Goal: Browse casually

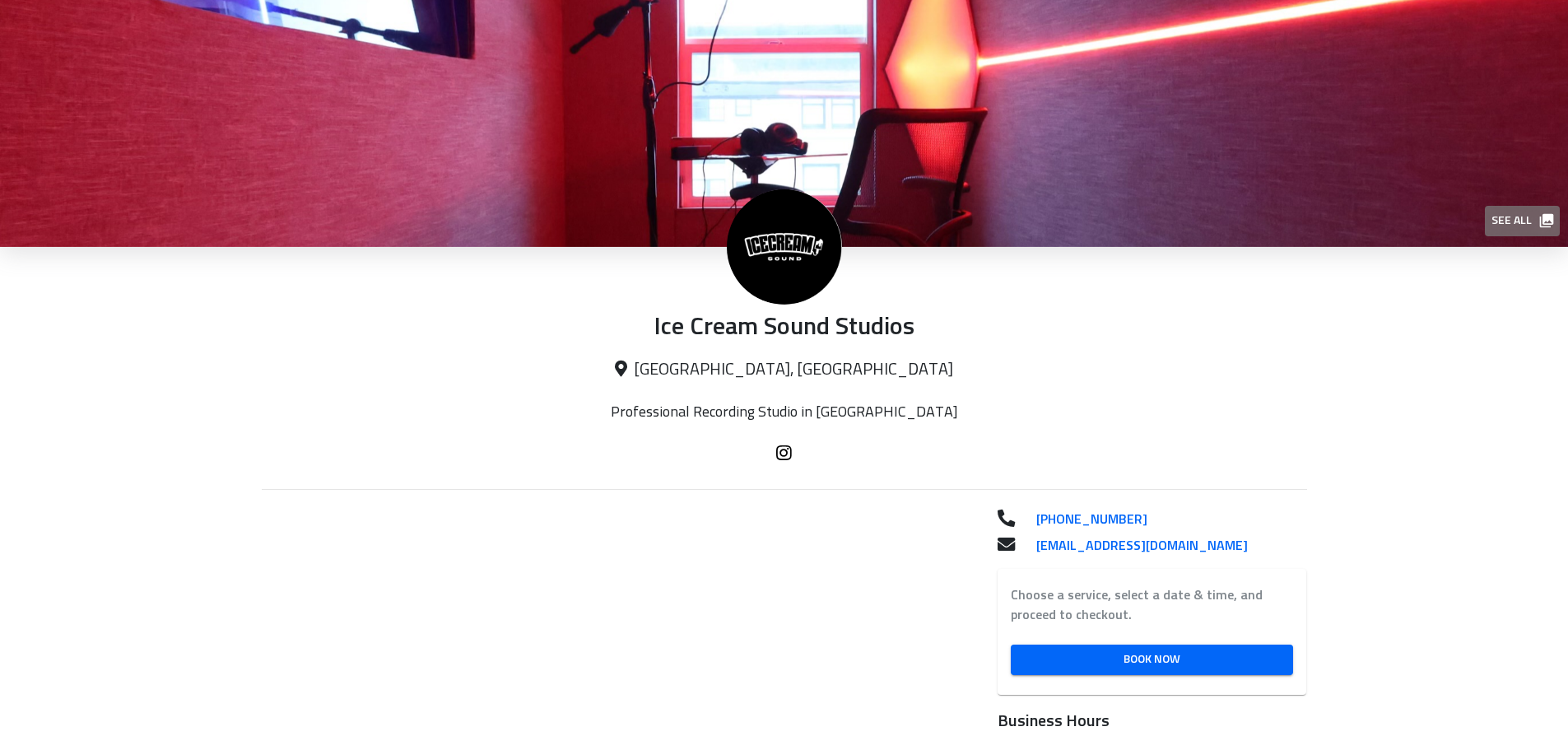
click at [1504, 224] on span "See all" at bounding box center [1522, 221] width 61 height 20
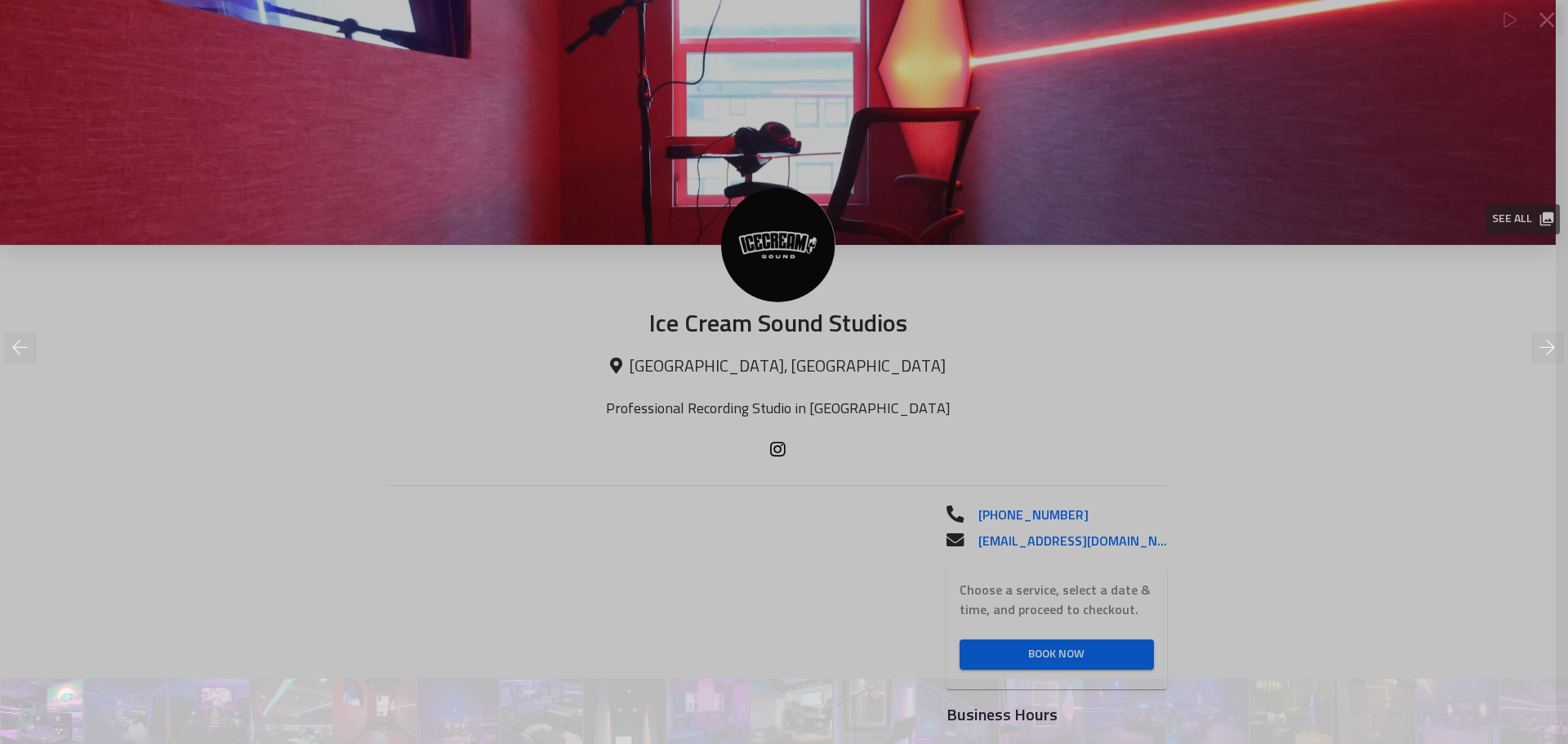
scroll to position [0, 1]
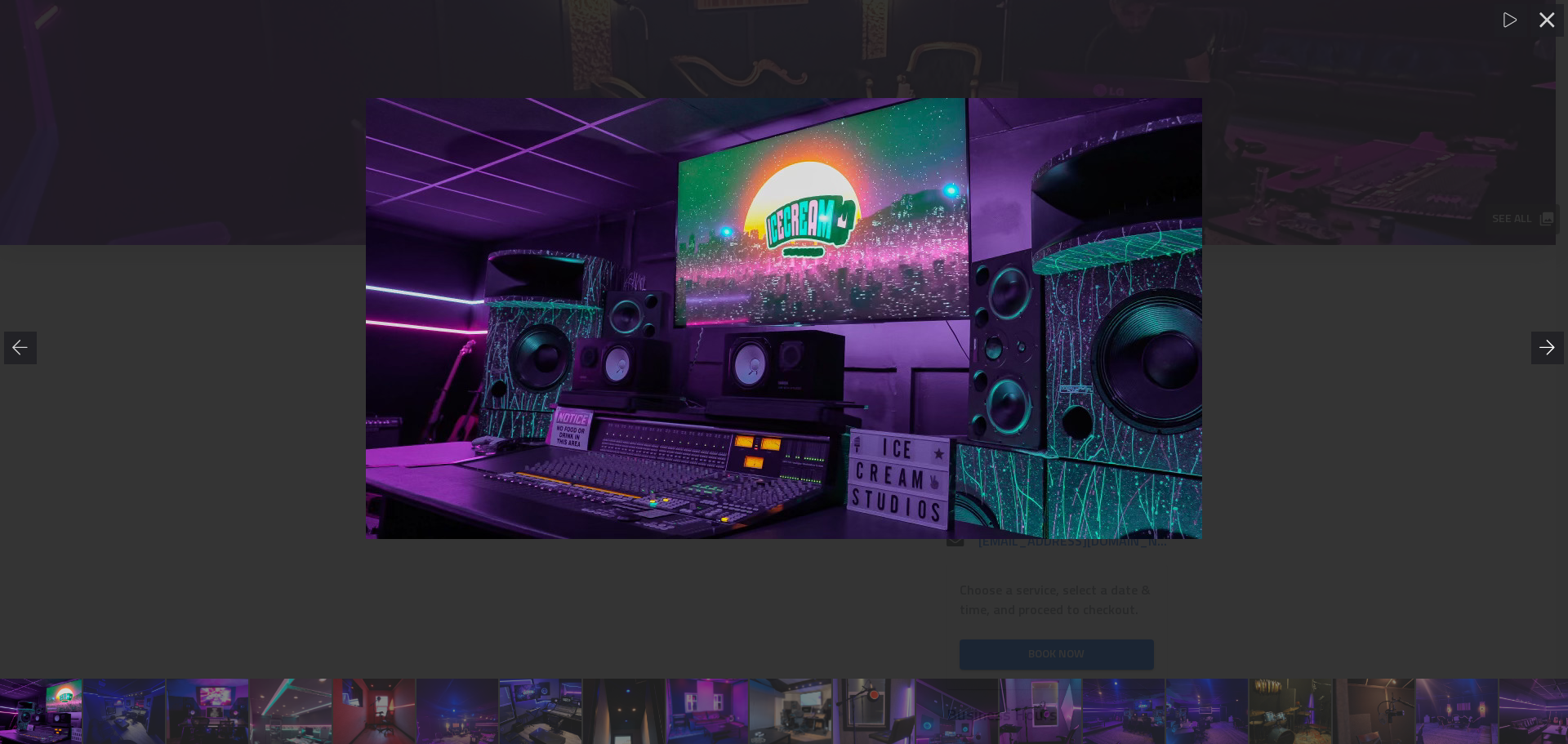
click at [1548, 350] on icon at bounding box center [1548, 349] width 17 height 17
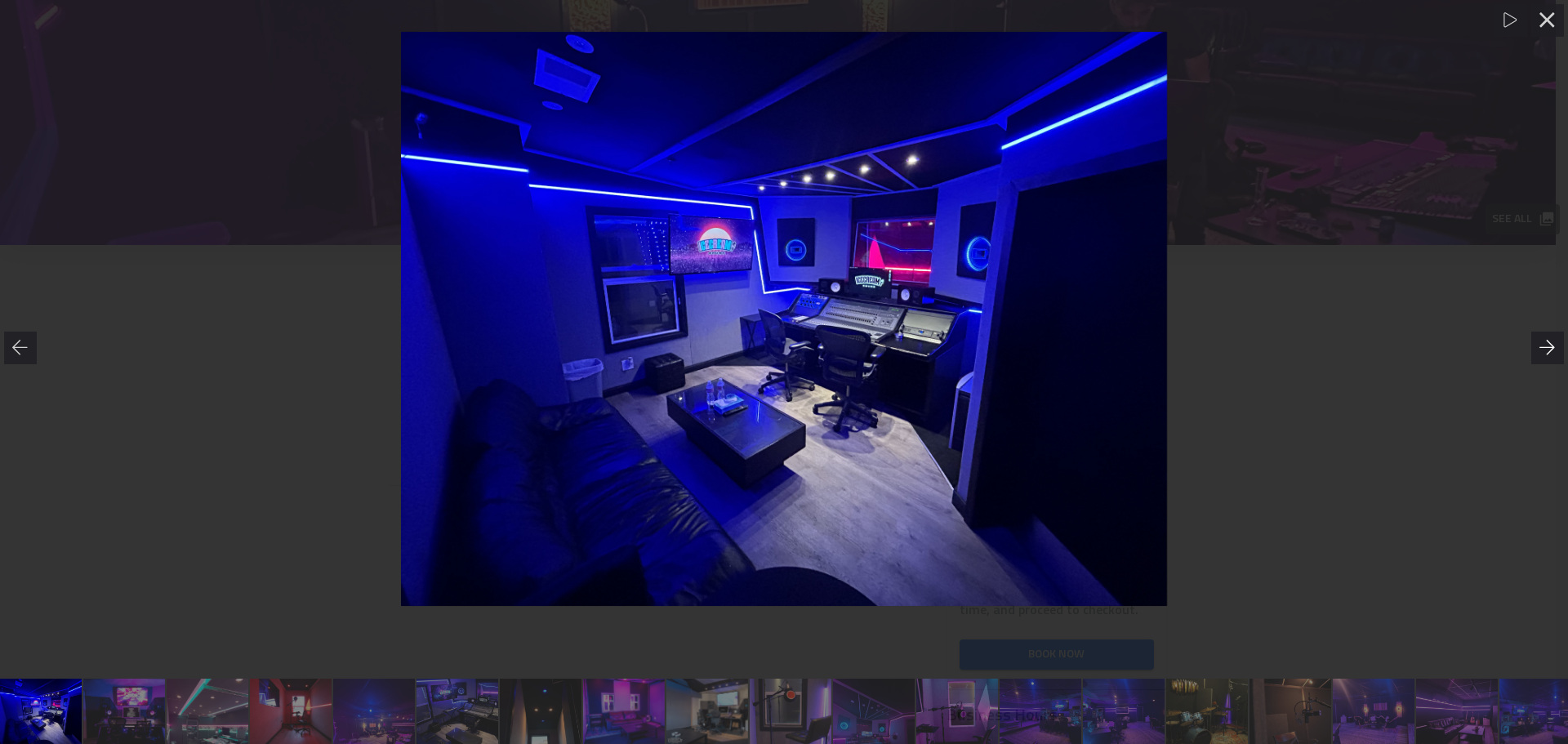
click at [1548, 350] on icon at bounding box center [1548, 349] width 17 height 17
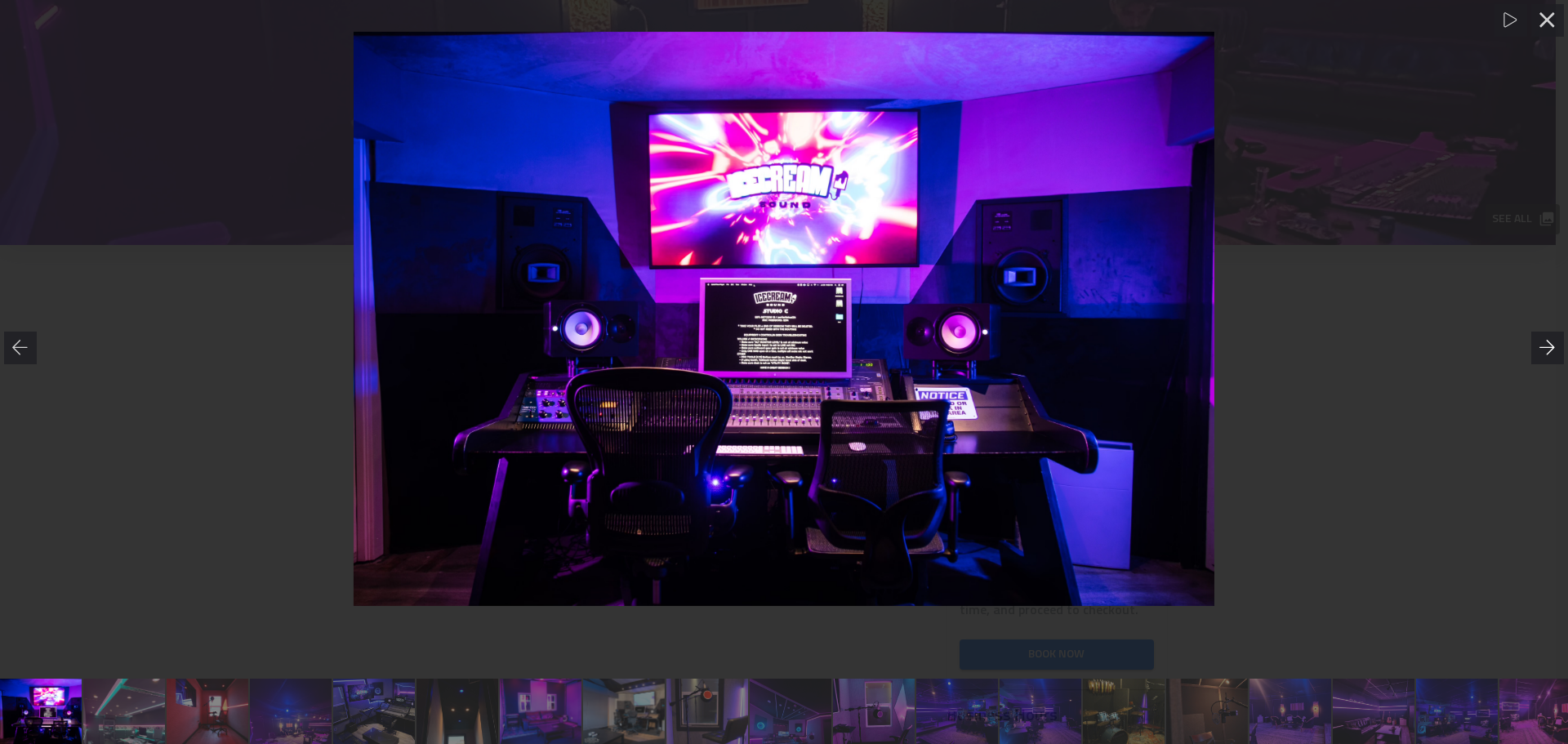
click at [1548, 349] on icon at bounding box center [1548, 349] width 17 height 17
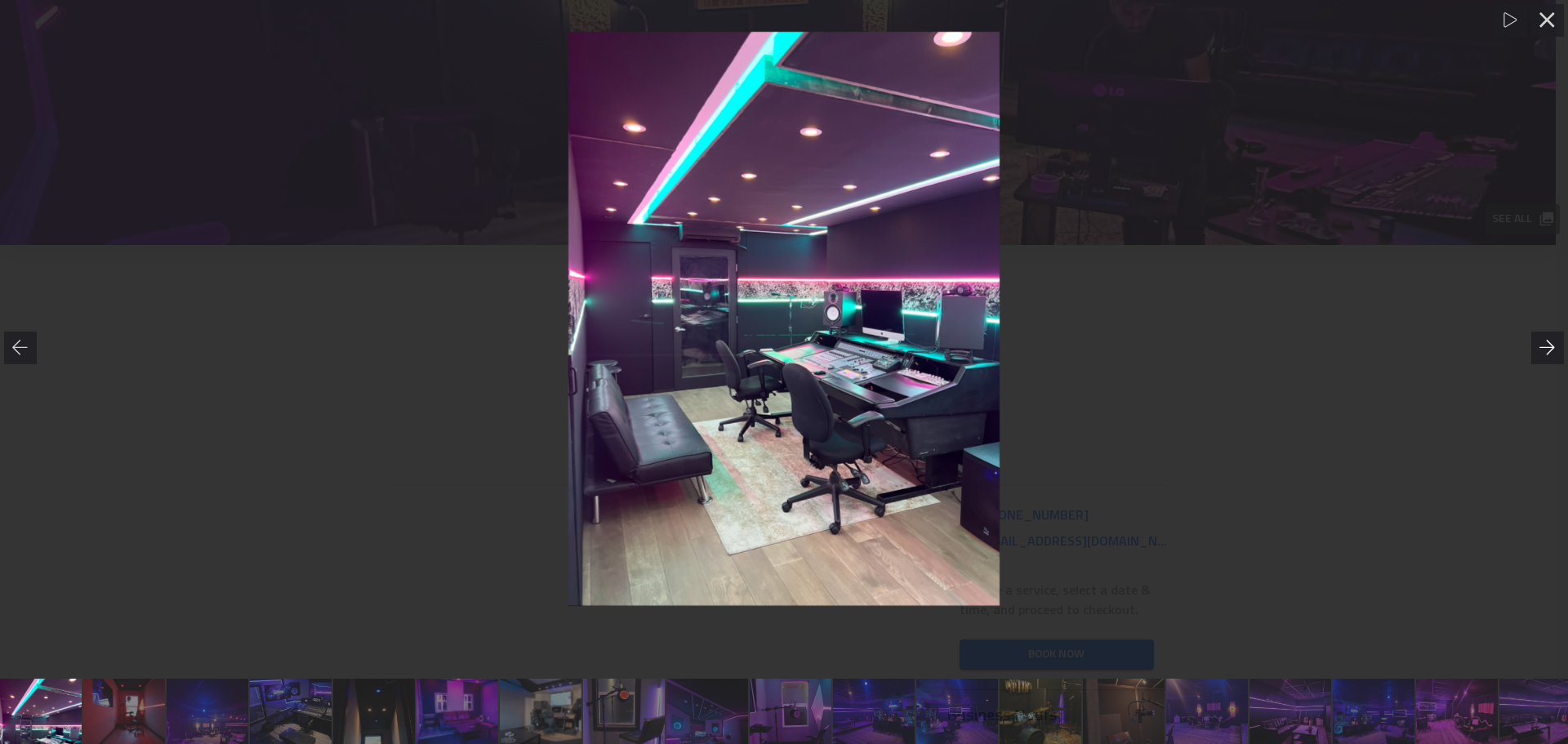
click at [1548, 349] on icon at bounding box center [1548, 349] width 17 height 17
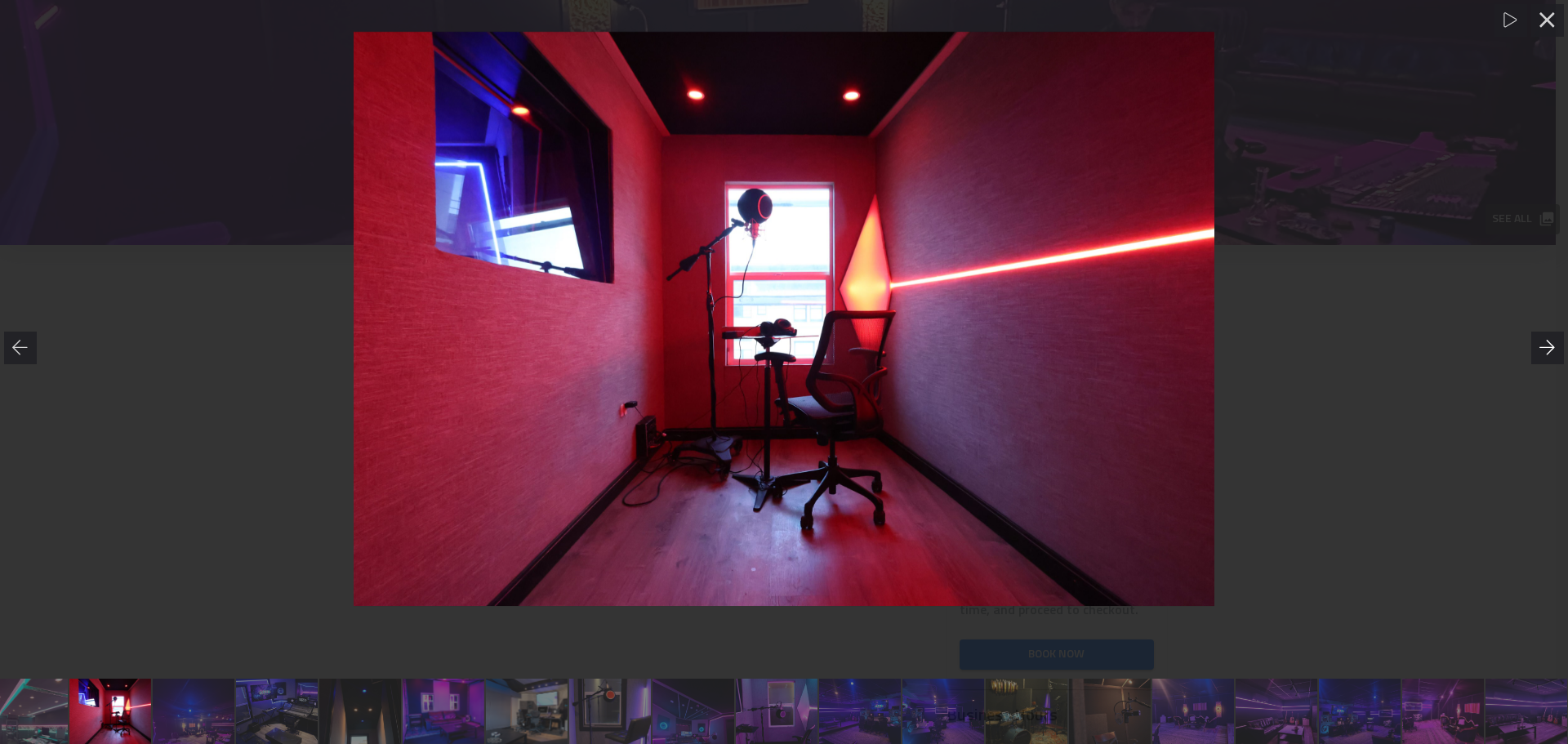
click at [1548, 349] on icon at bounding box center [1548, 349] width 17 height 17
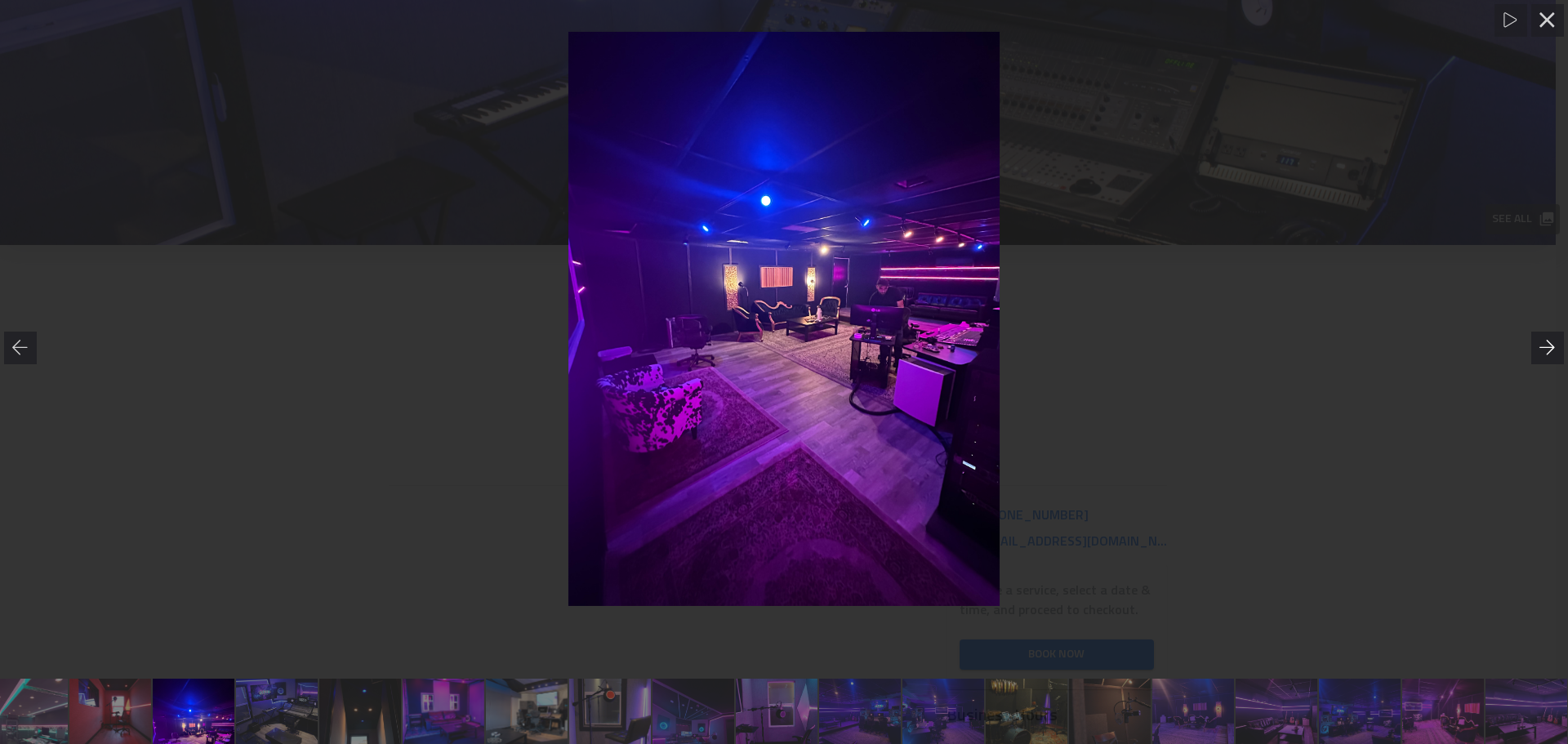
click at [1548, 349] on icon at bounding box center [1548, 349] width 17 height 17
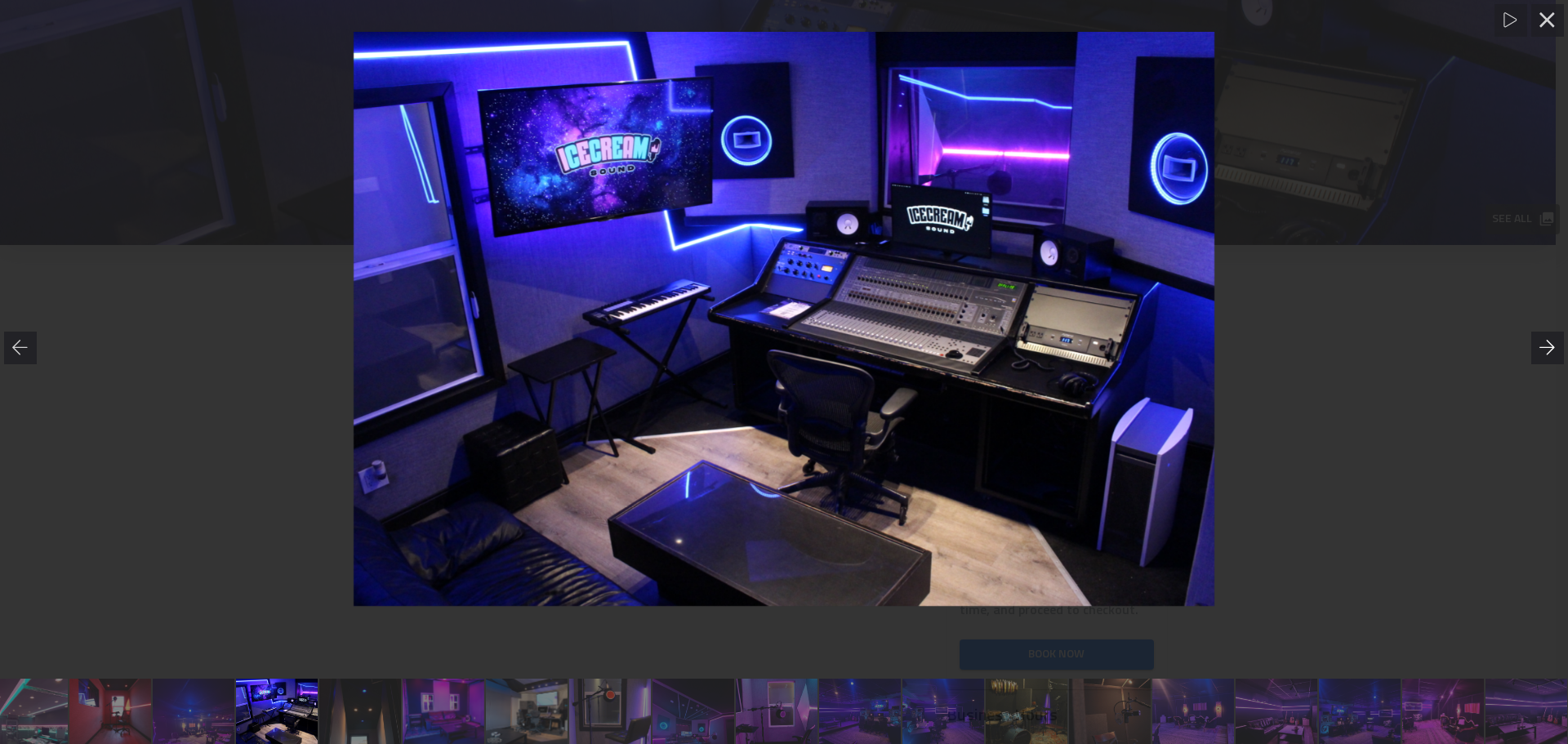
click at [1548, 349] on icon at bounding box center [1548, 349] width 17 height 17
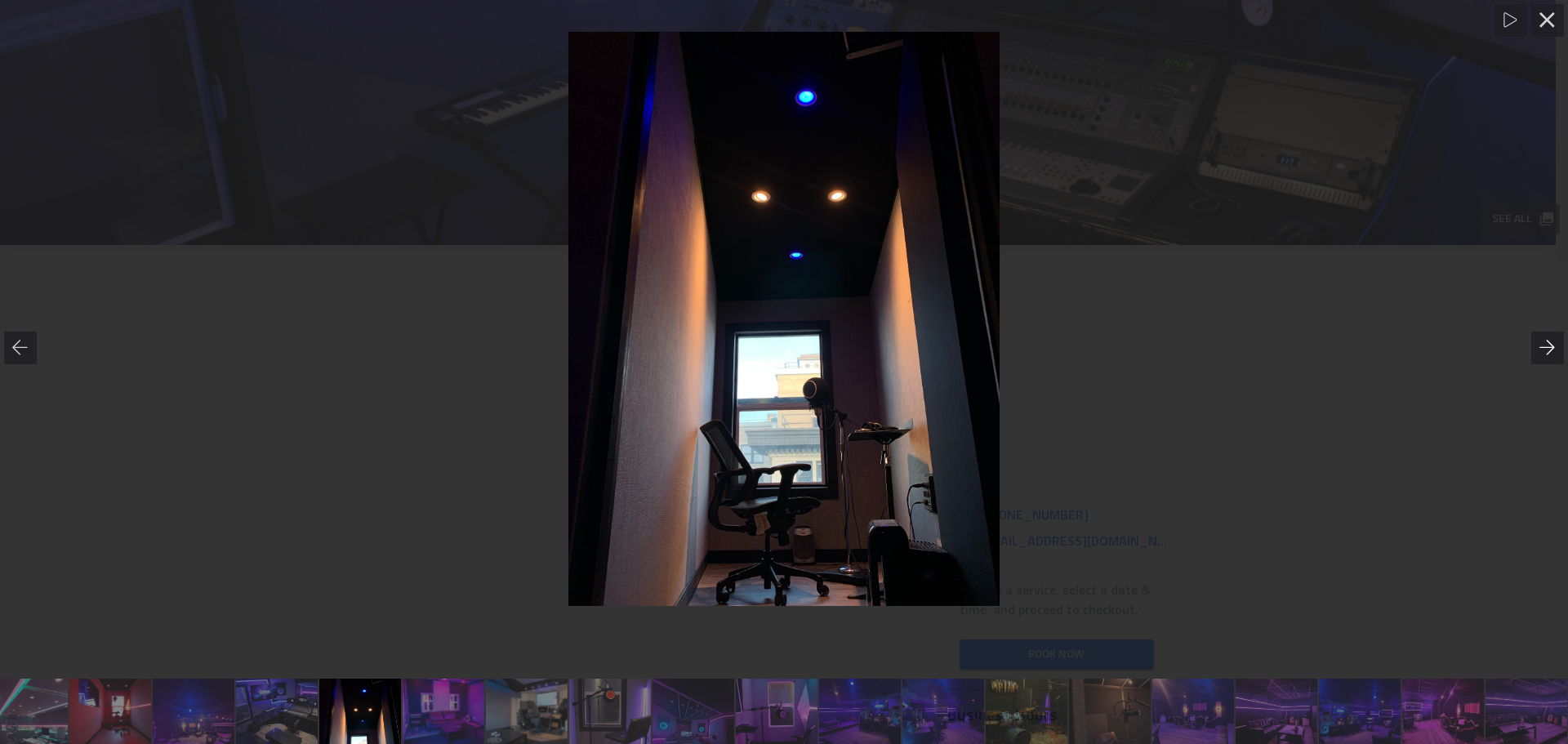
click at [1548, 349] on icon at bounding box center [1548, 349] width 17 height 17
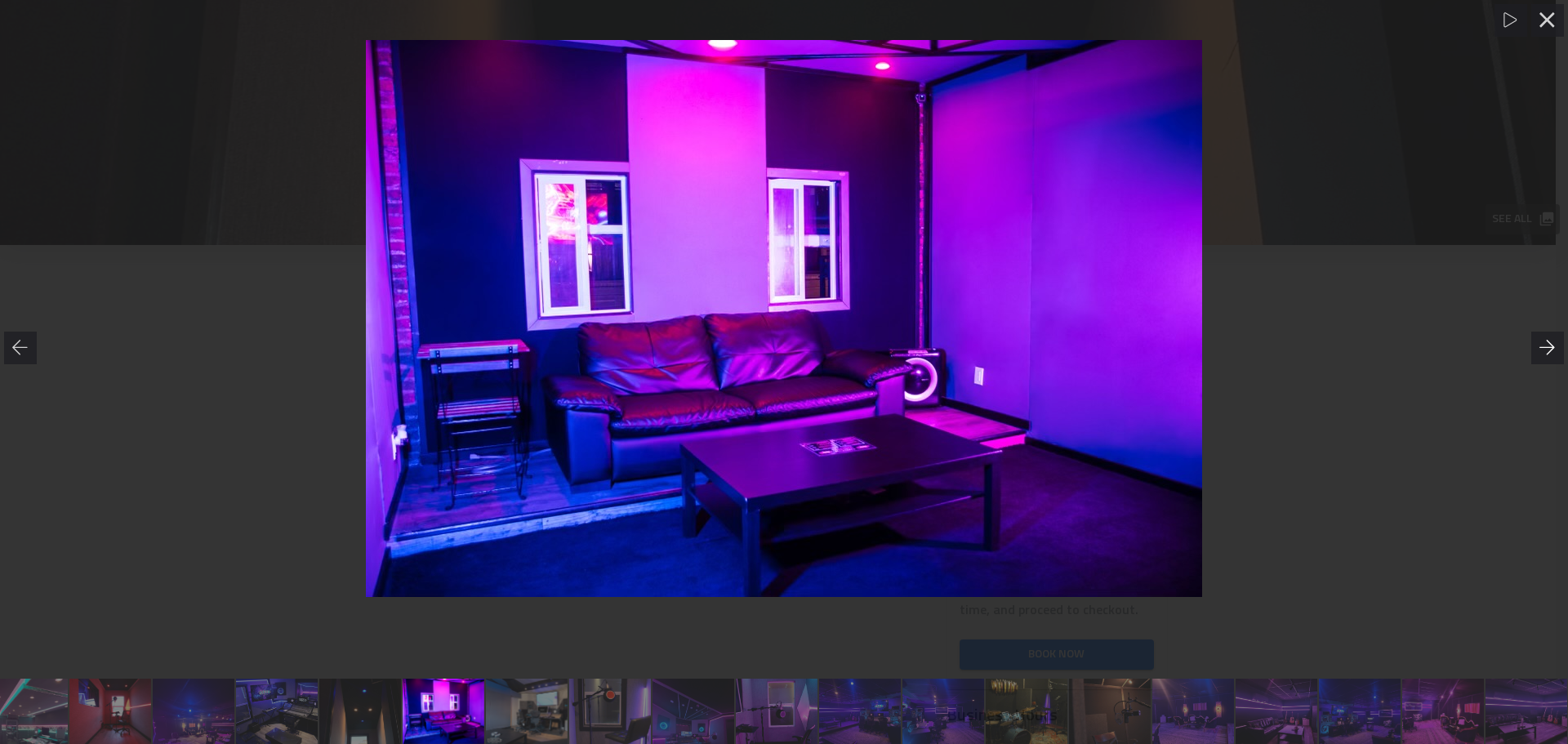
click at [1548, 349] on icon at bounding box center [1548, 349] width 17 height 17
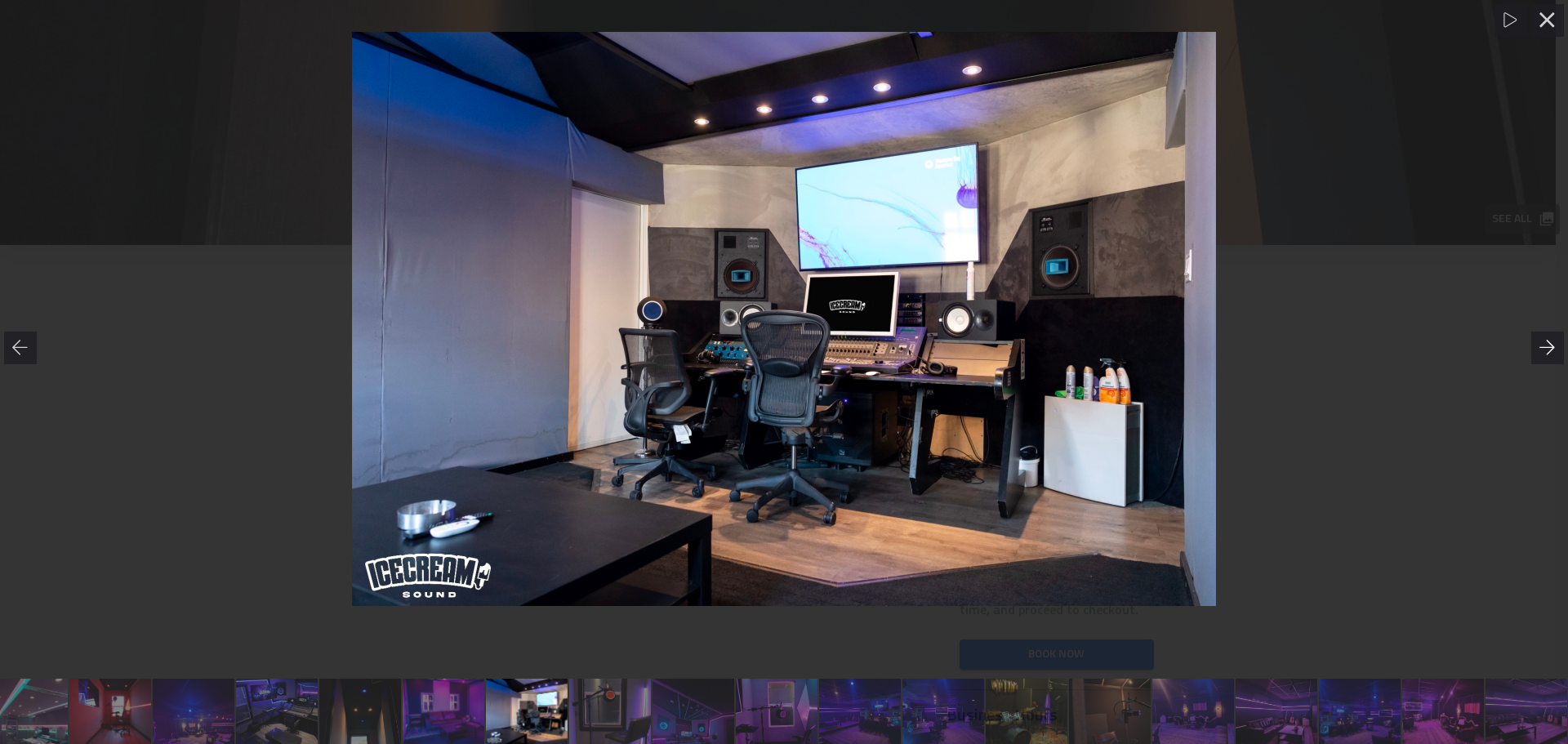
click at [1547, 349] on icon at bounding box center [1548, 349] width 17 height 17
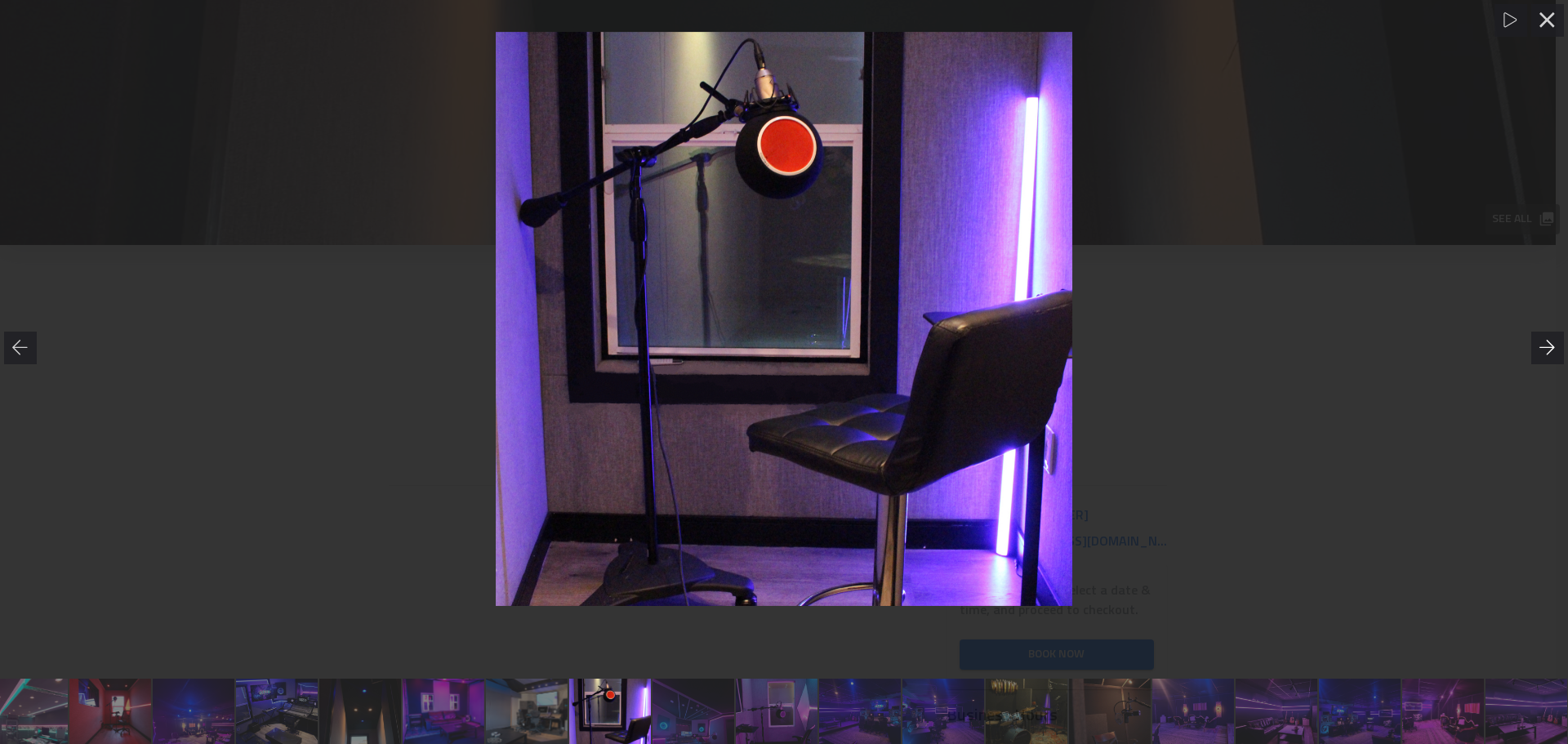
click at [1547, 349] on icon at bounding box center [1548, 349] width 17 height 17
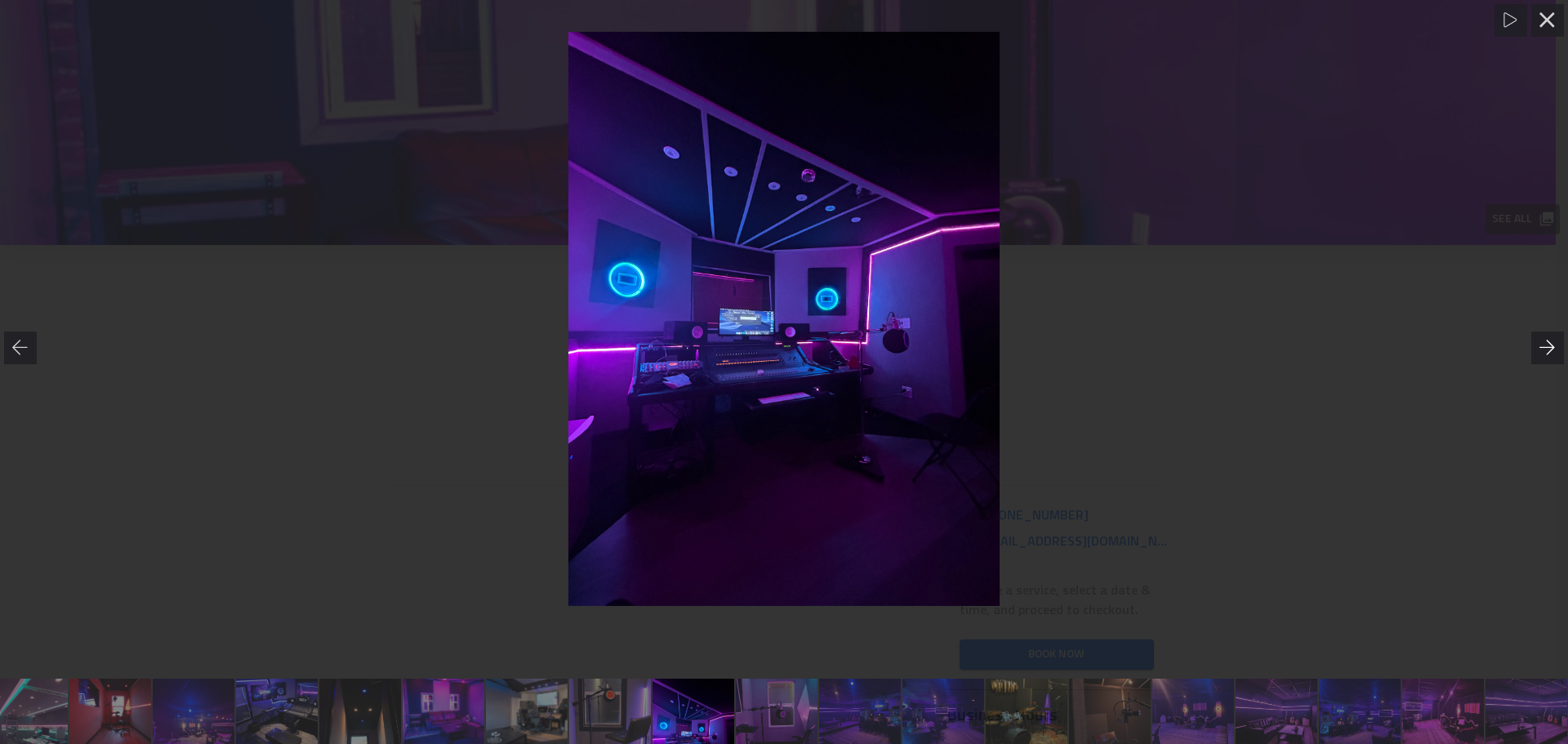
click at [1547, 349] on icon at bounding box center [1548, 349] width 17 height 17
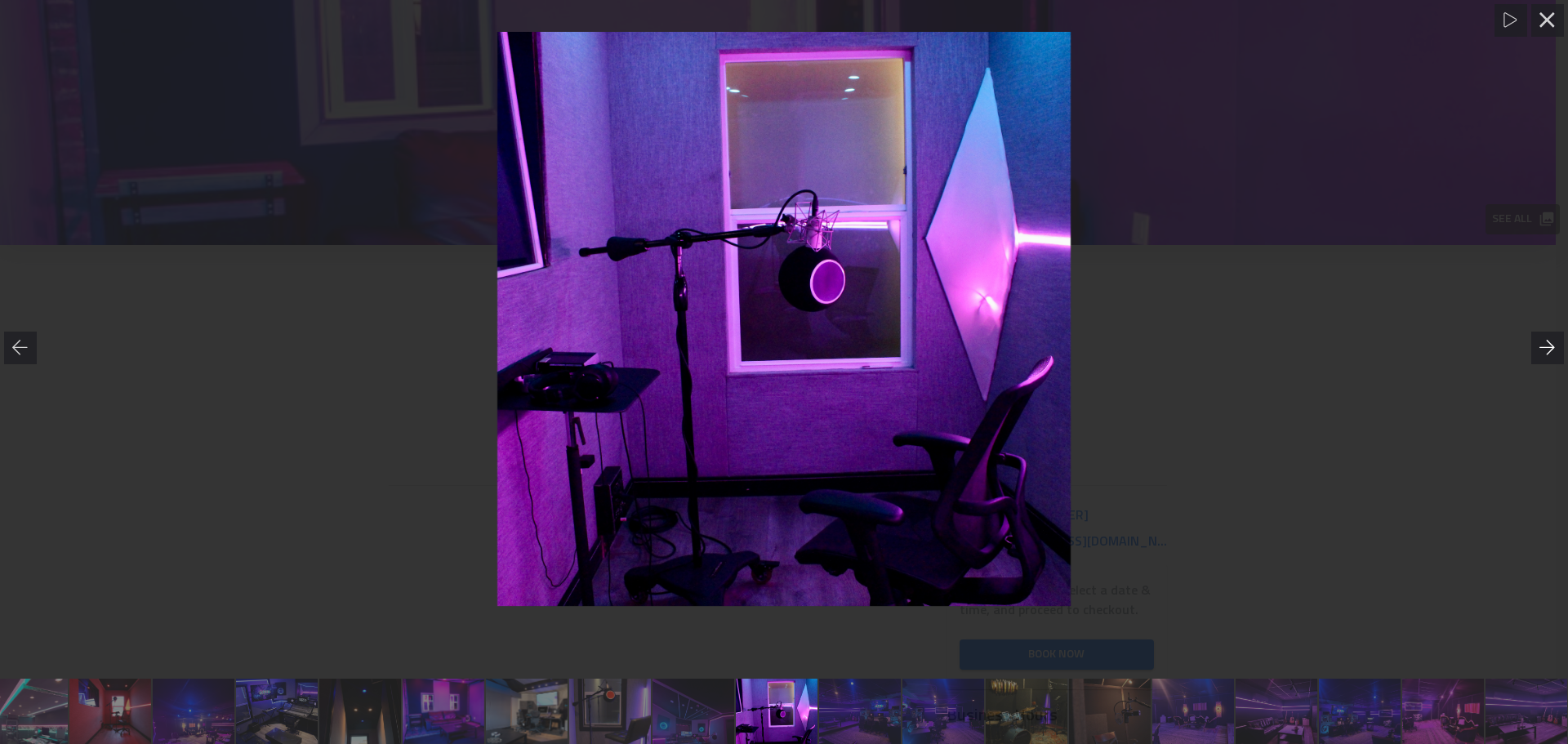
click at [1547, 349] on icon at bounding box center [1548, 349] width 17 height 17
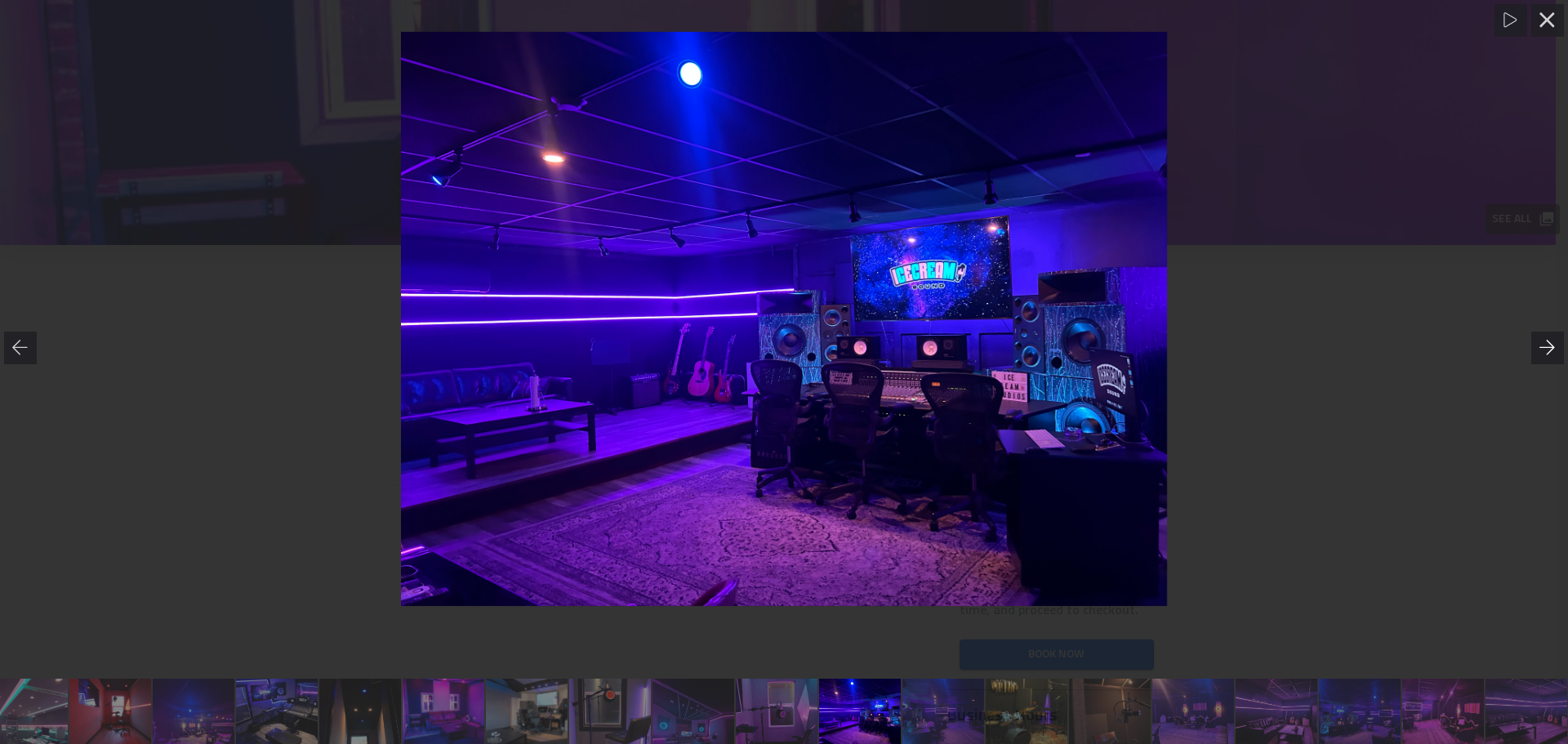
click at [1547, 349] on icon at bounding box center [1548, 349] width 17 height 17
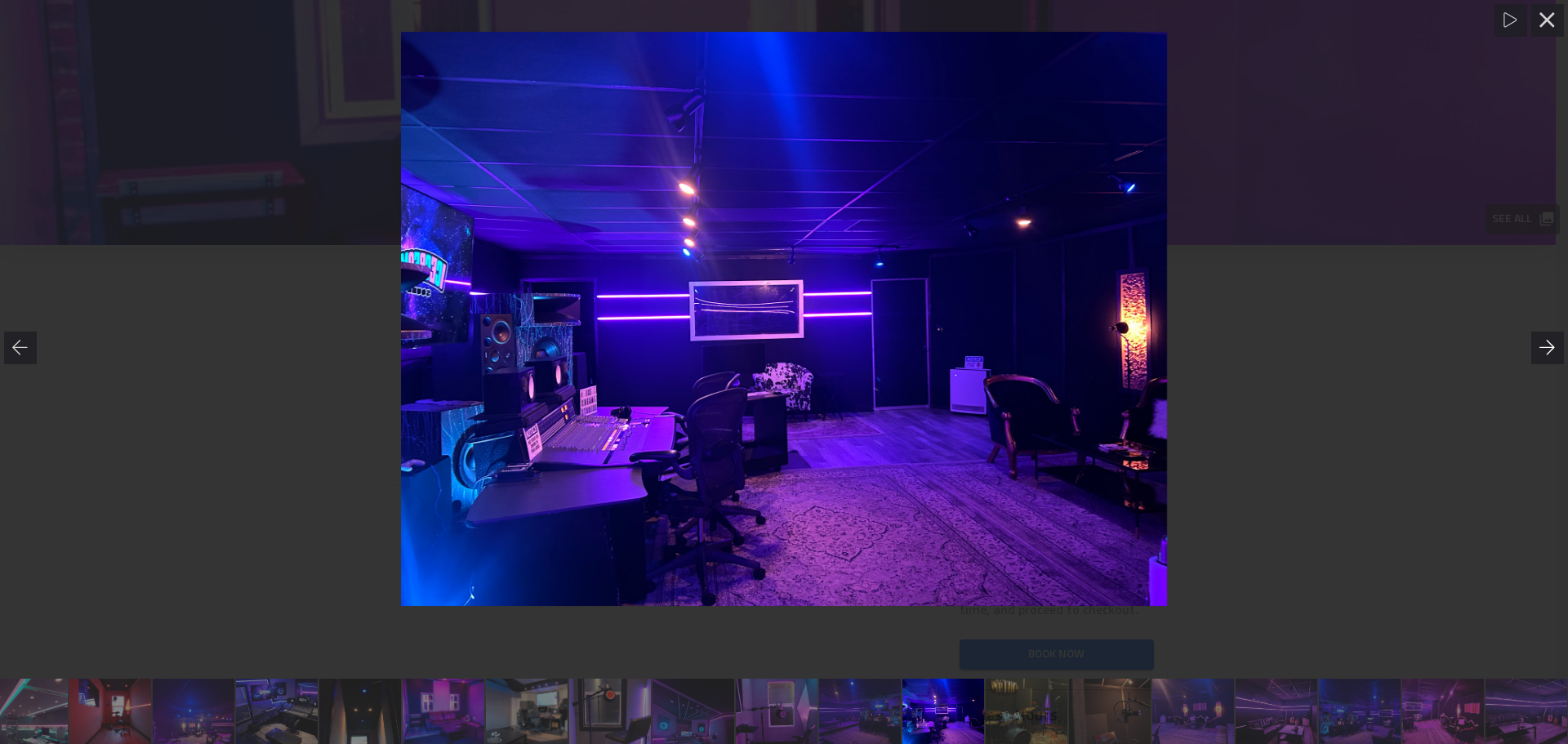
click at [1547, 349] on icon at bounding box center [1548, 349] width 17 height 17
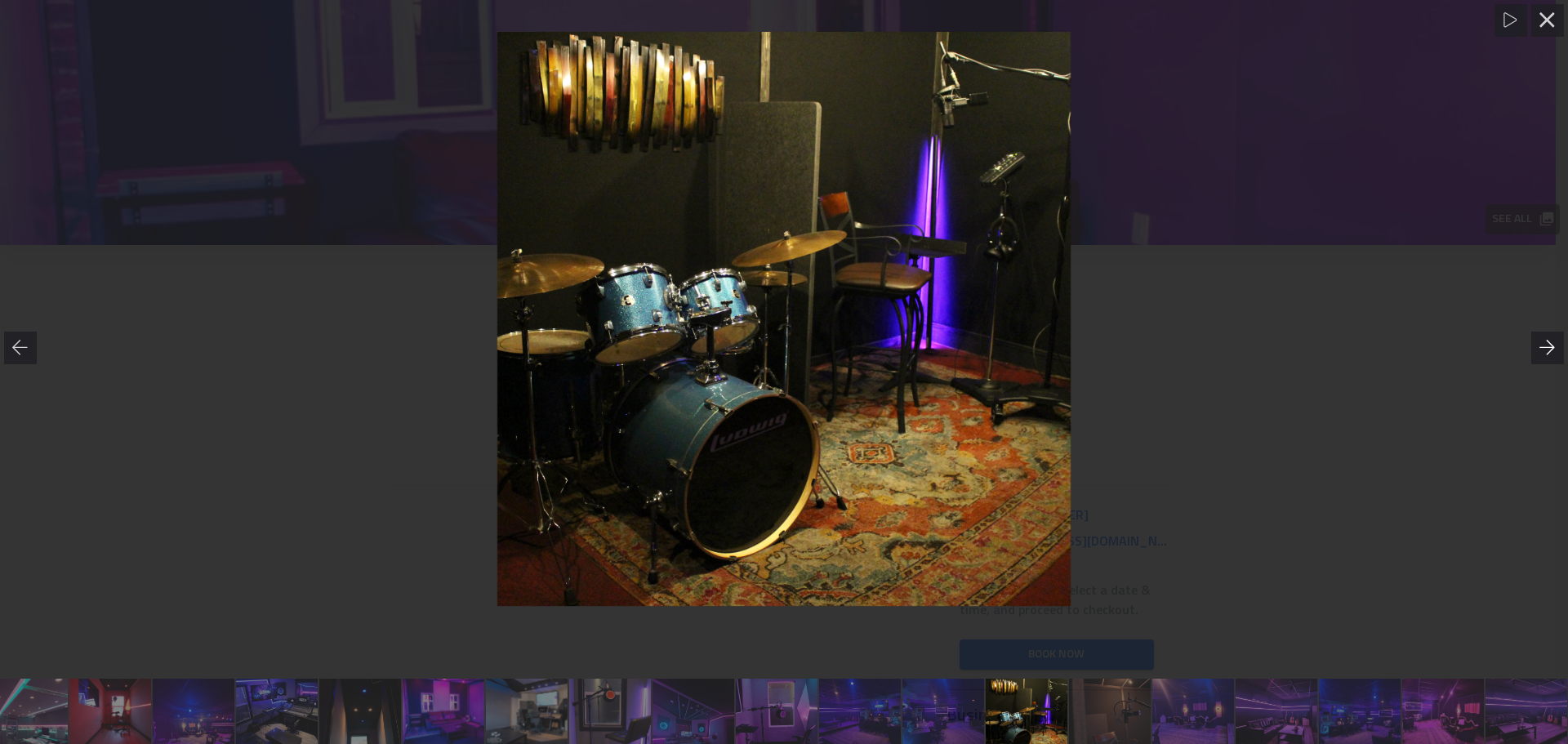
click at [1547, 349] on icon at bounding box center [1548, 349] width 17 height 17
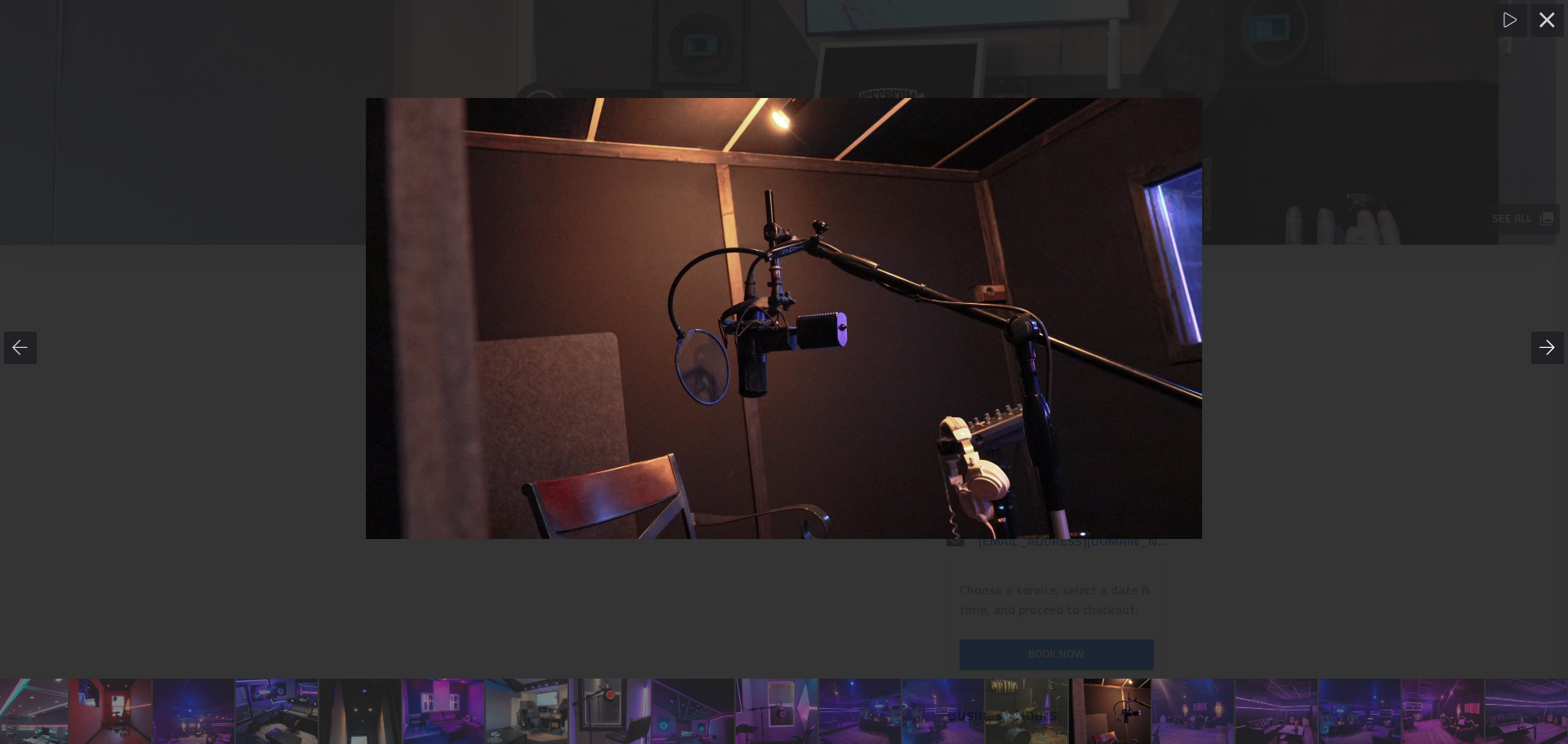
click at [1547, 349] on icon at bounding box center [1548, 349] width 17 height 17
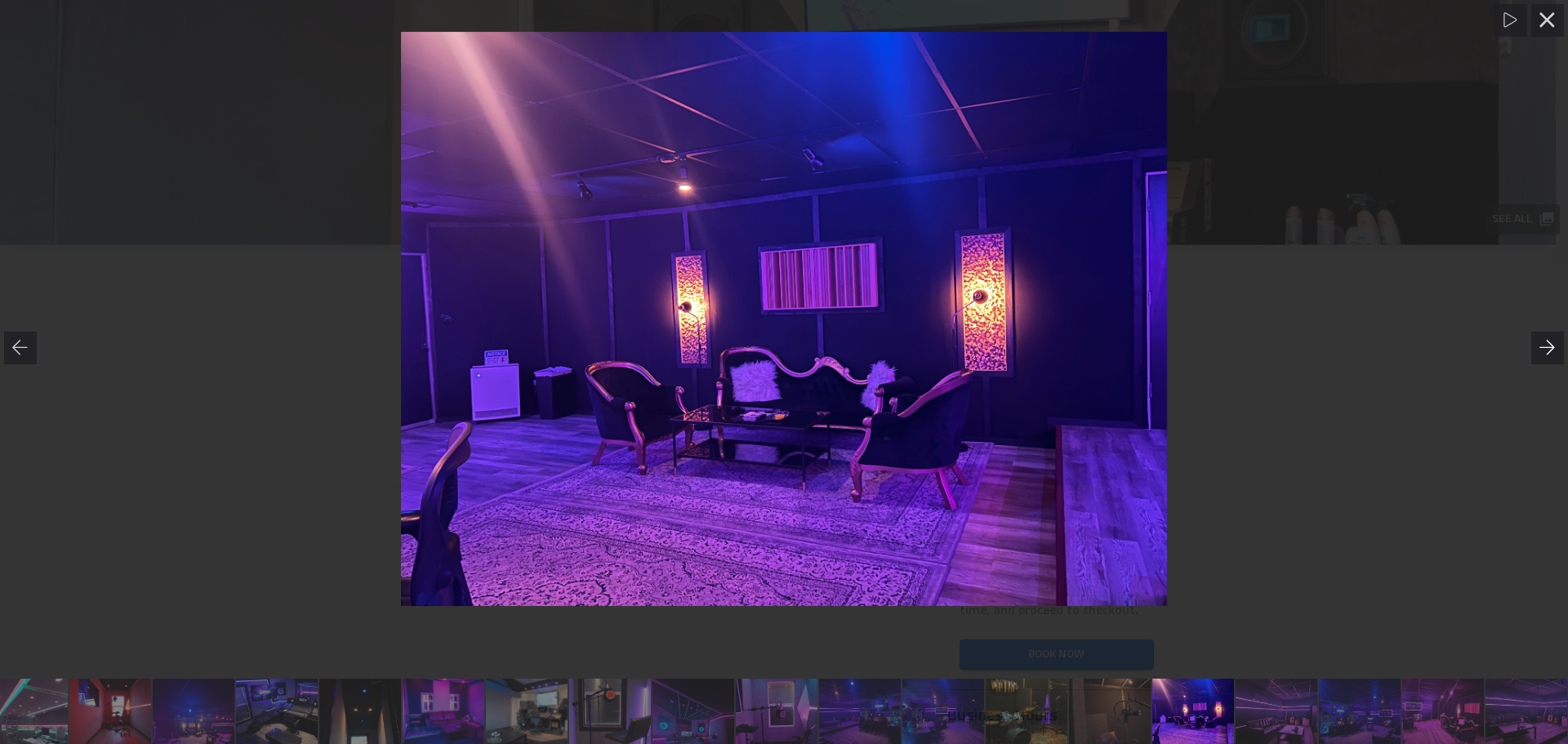
click at [1547, 349] on icon at bounding box center [1548, 349] width 17 height 17
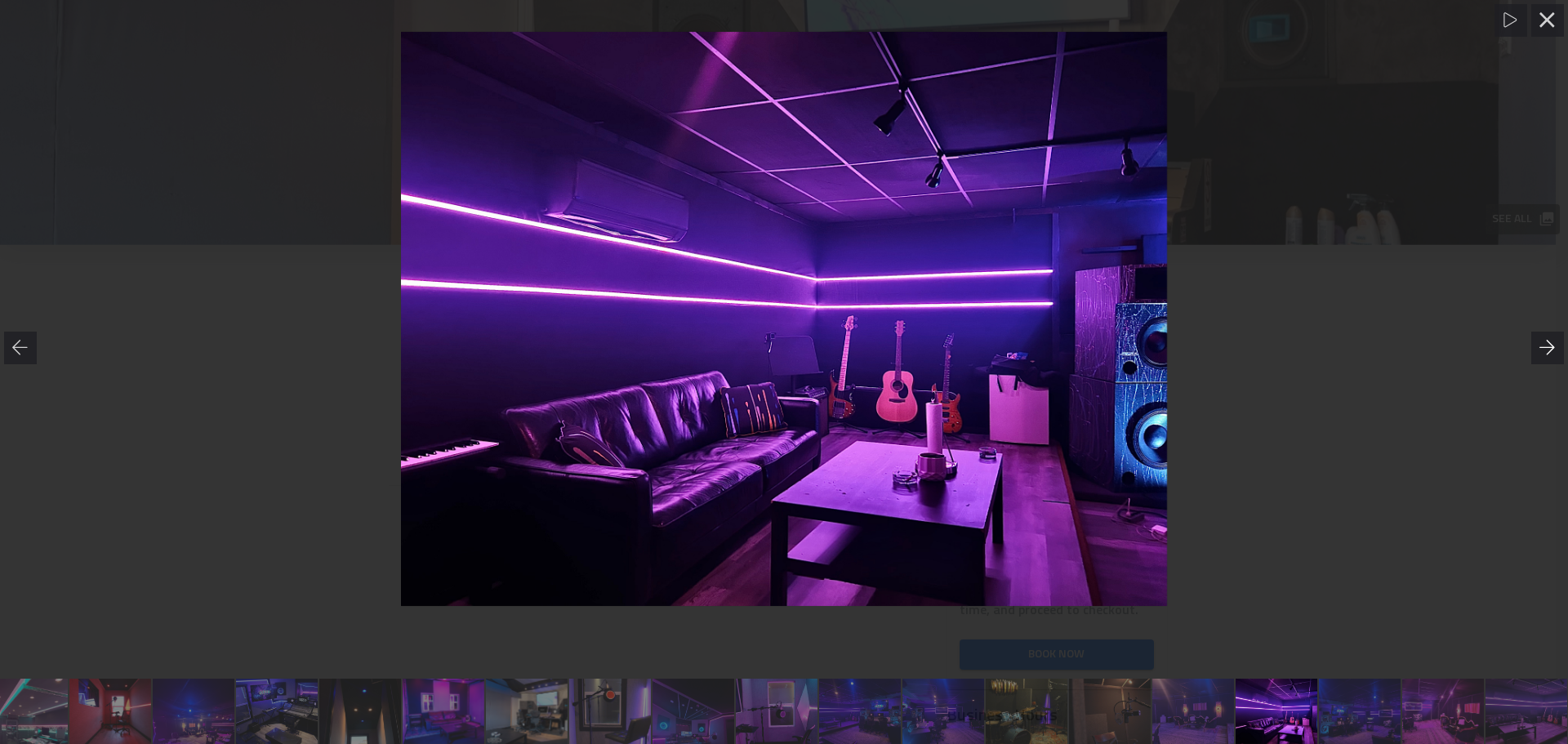
click at [1547, 349] on icon at bounding box center [1548, 349] width 17 height 17
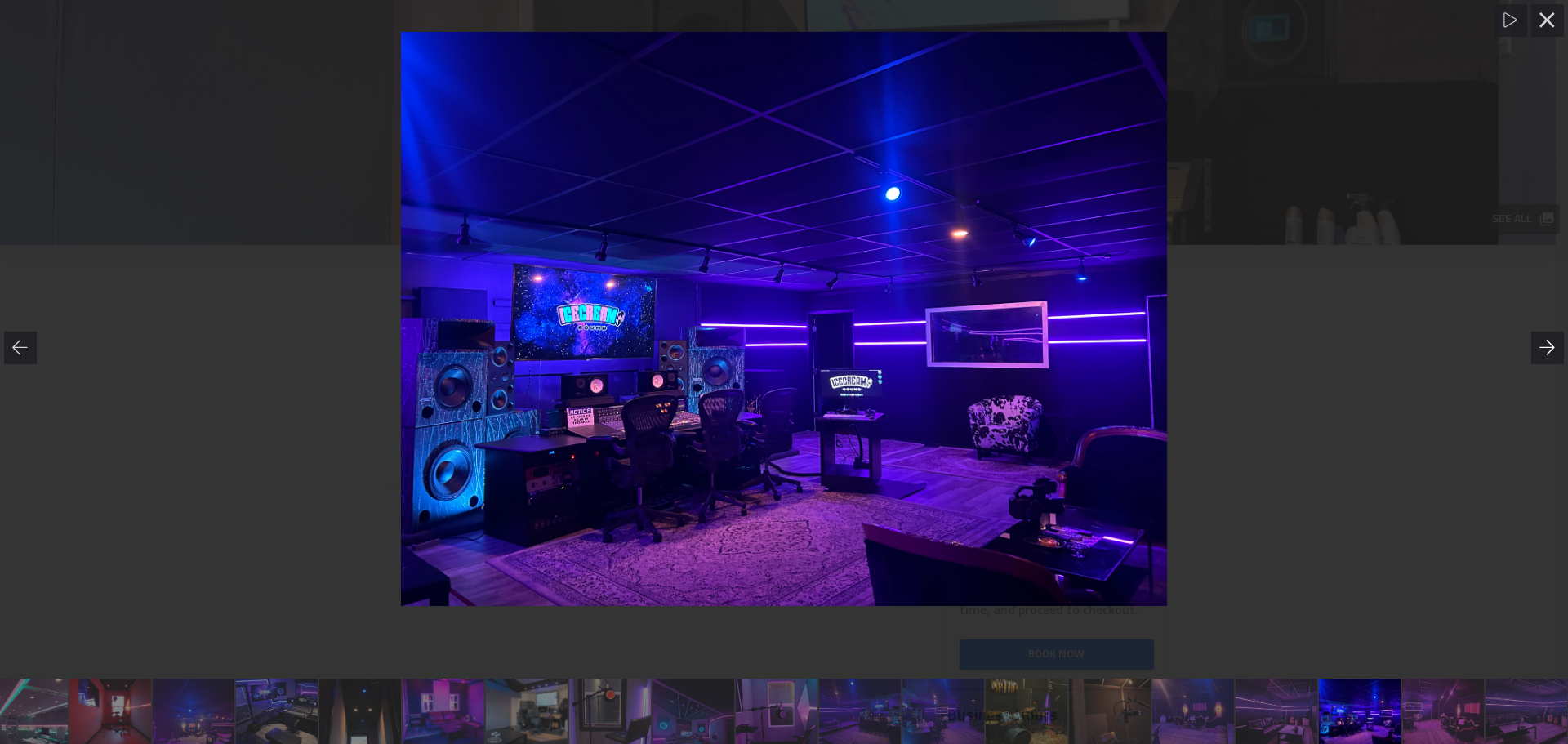
click at [1547, 349] on icon at bounding box center [1548, 349] width 17 height 17
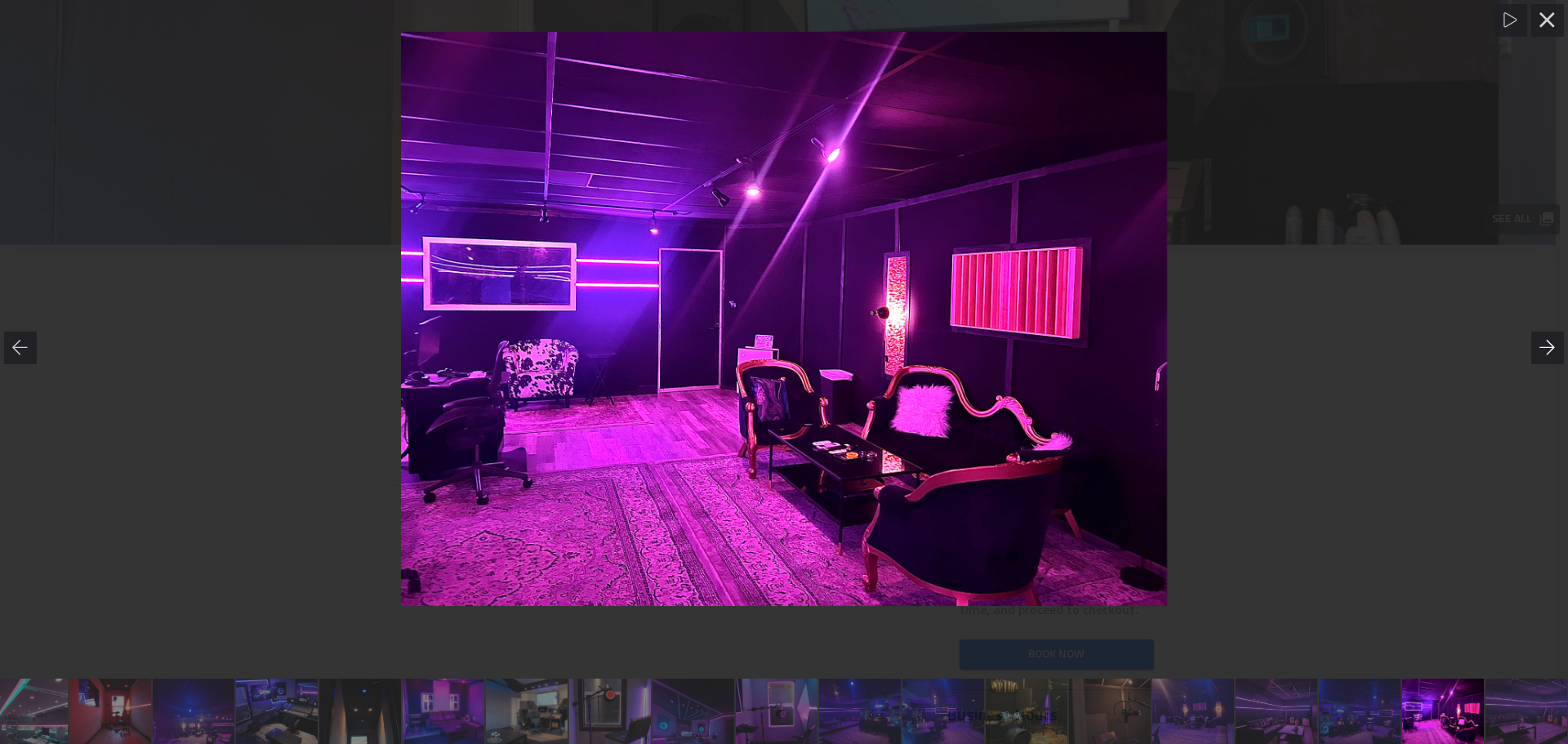
click at [1547, 349] on icon at bounding box center [1548, 349] width 17 height 17
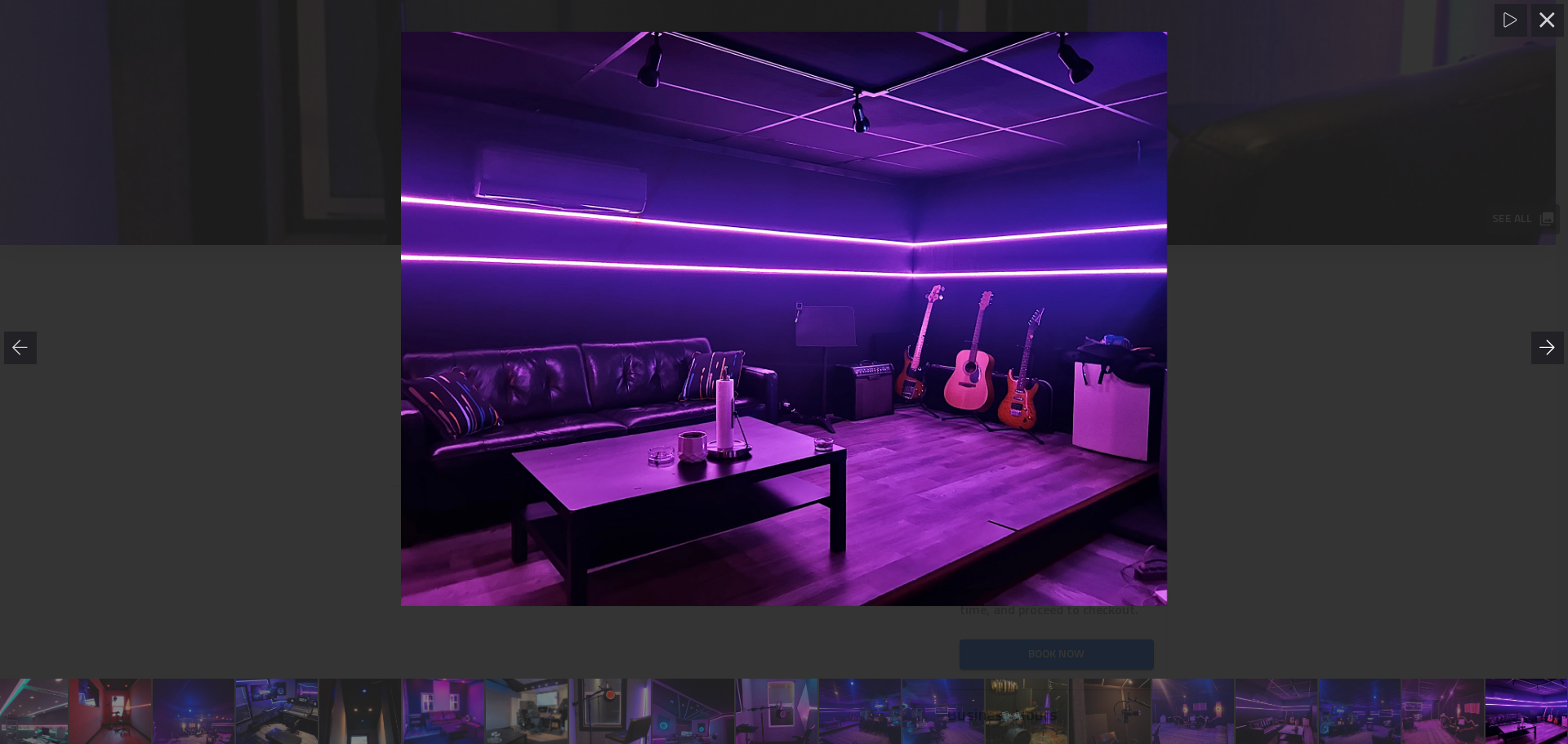
click at [1547, 349] on icon at bounding box center [1548, 349] width 17 height 17
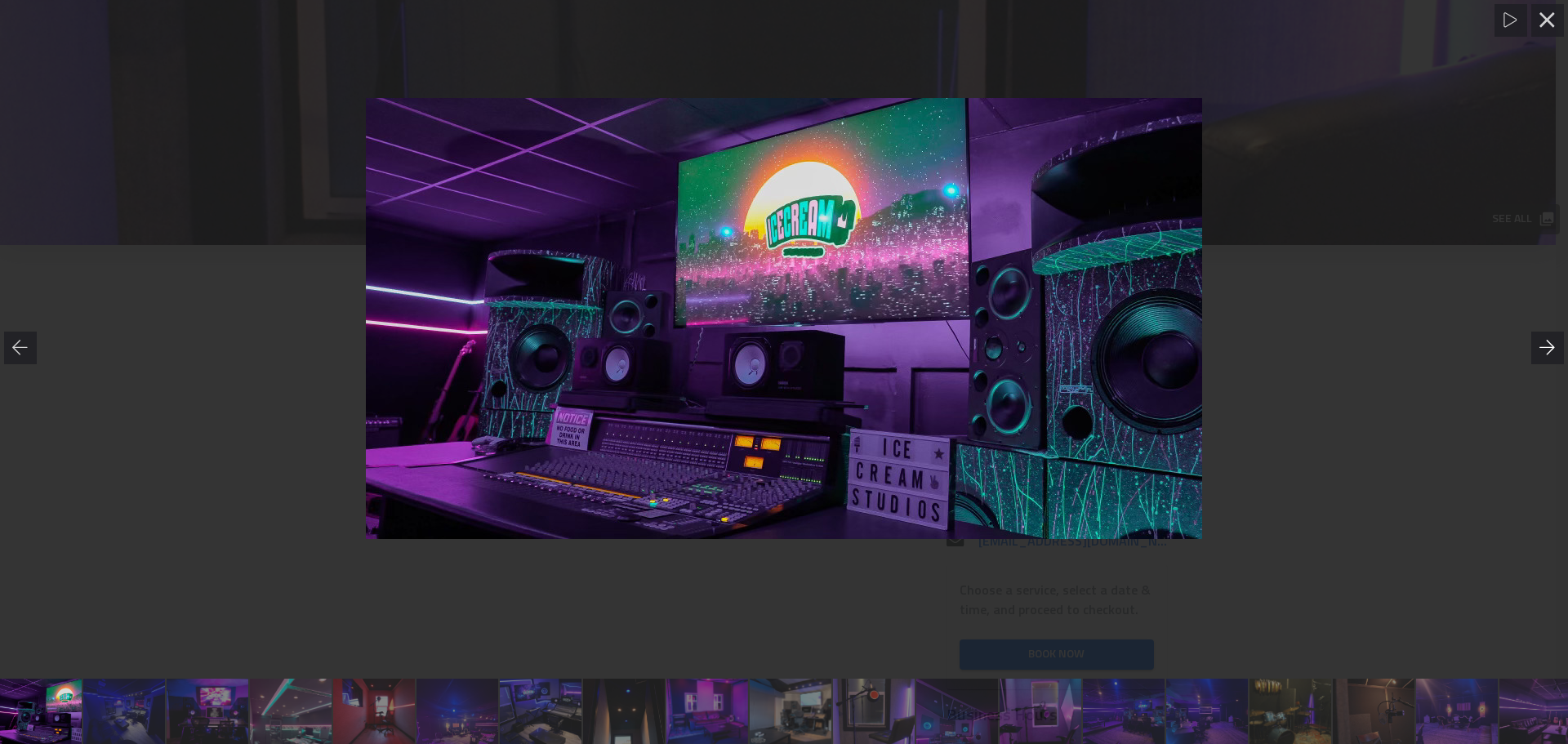
click at [1547, 349] on icon at bounding box center [1548, 349] width 17 height 17
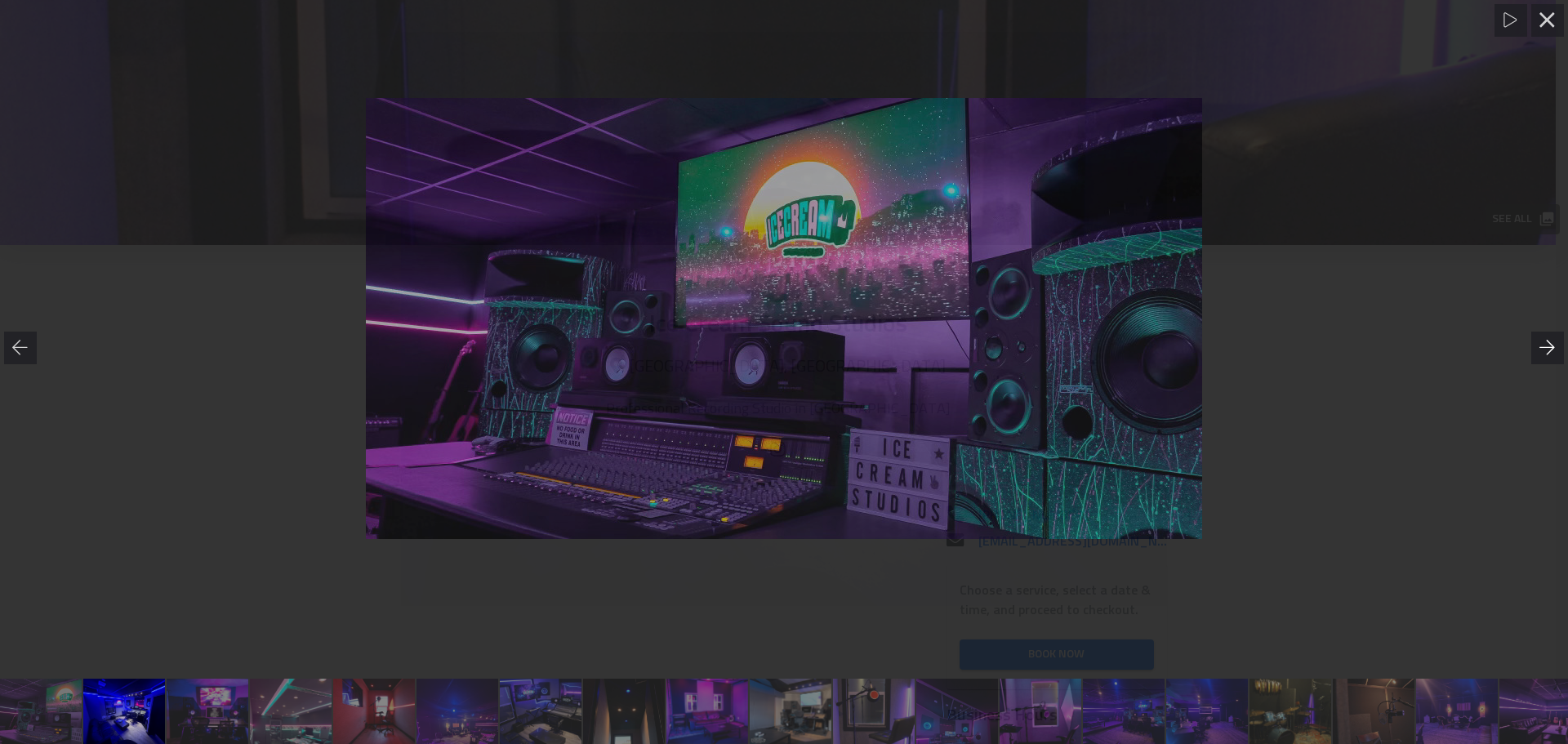
scroll to position [0, 84]
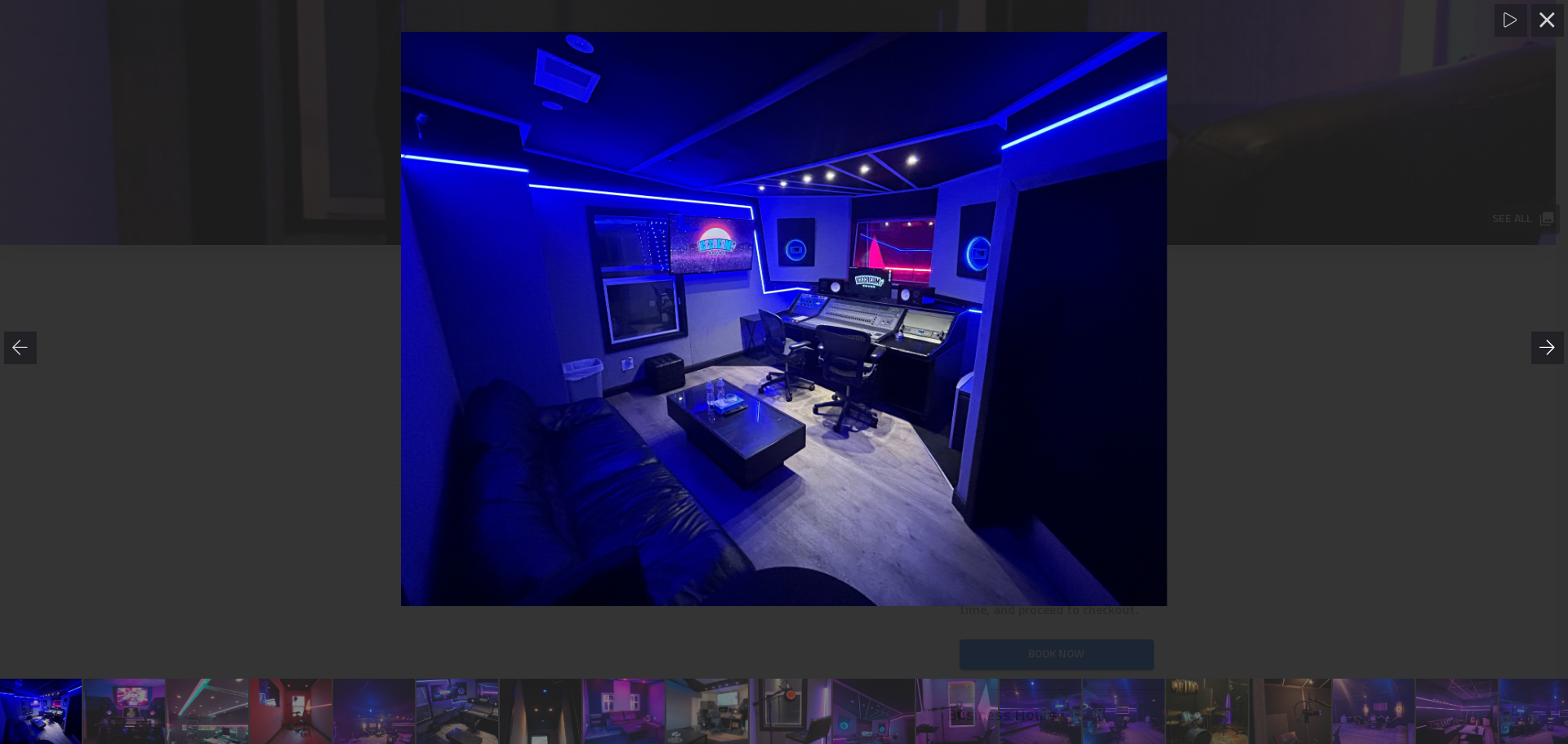
click at [1547, 347] on icon at bounding box center [1547, 348] width 16 height 15
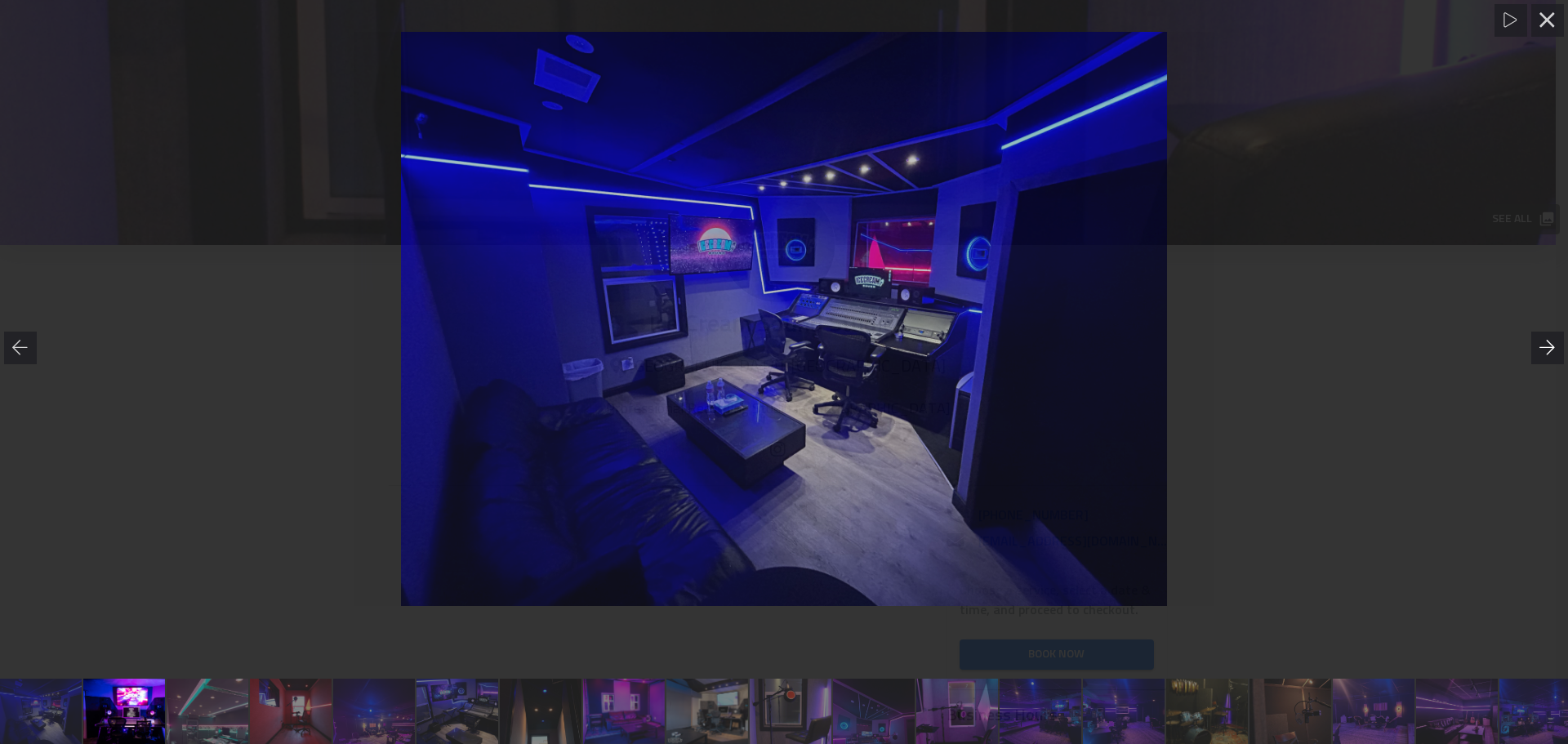
scroll to position [0, 168]
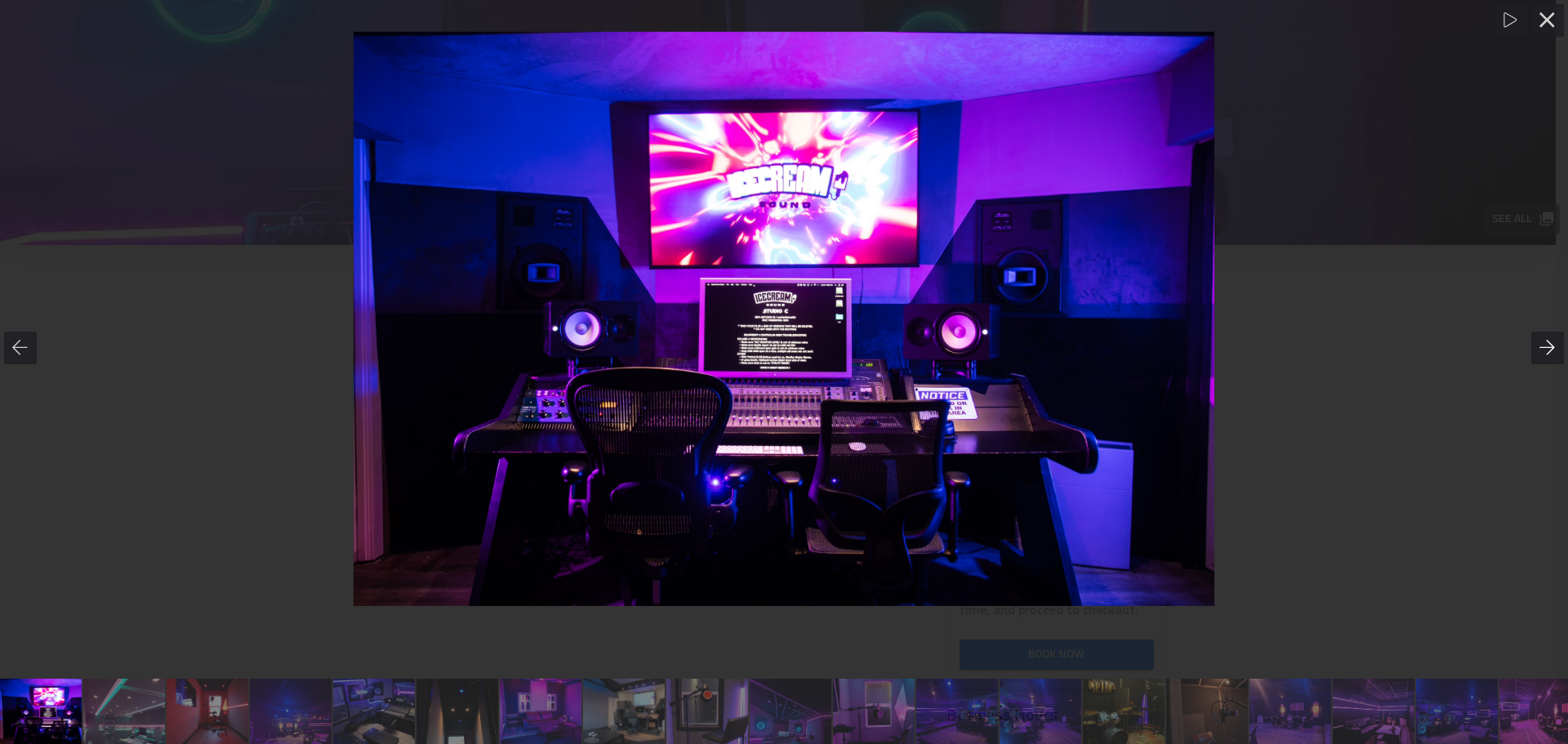
click at [1549, 344] on icon at bounding box center [1548, 349] width 17 height 17
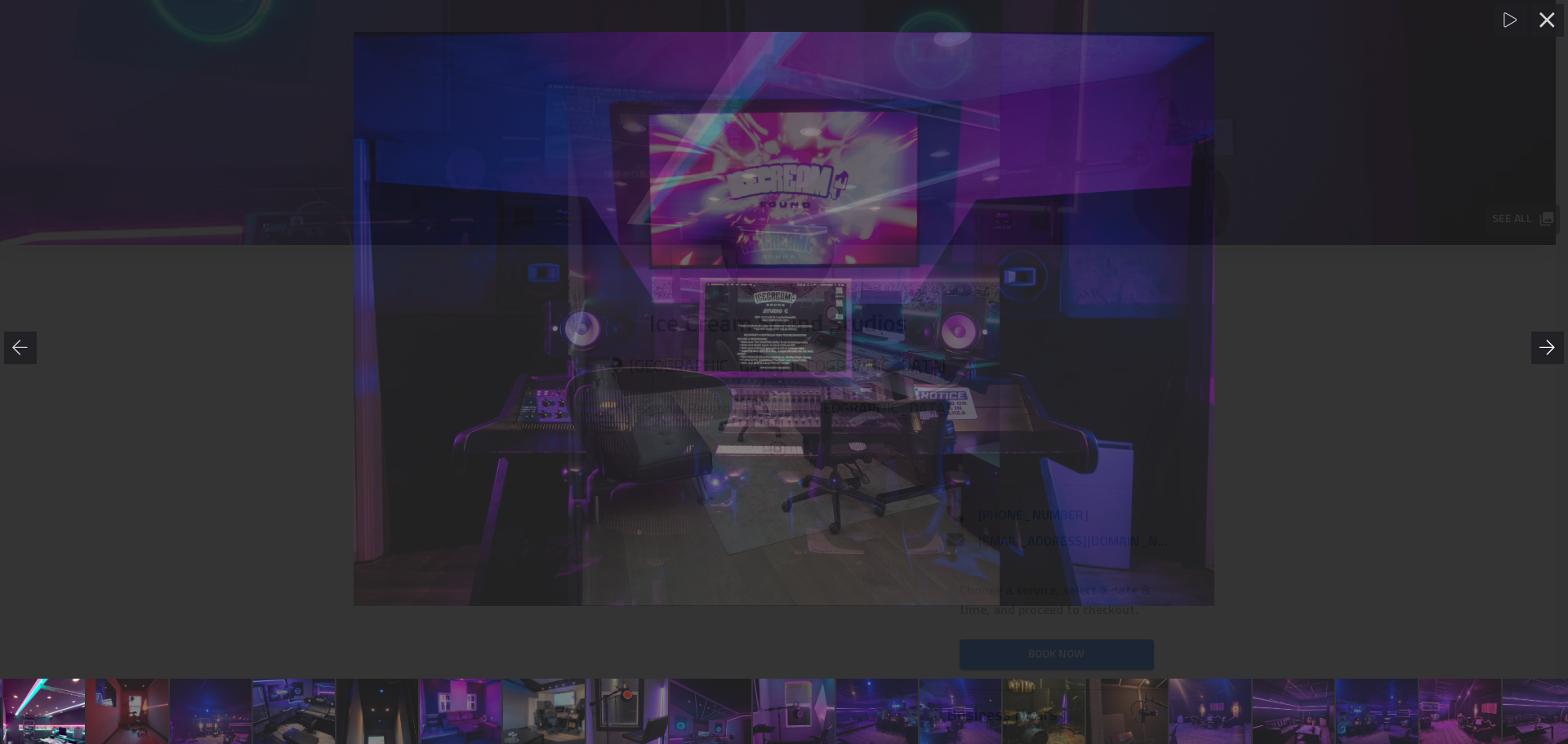
scroll to position [0, 251]
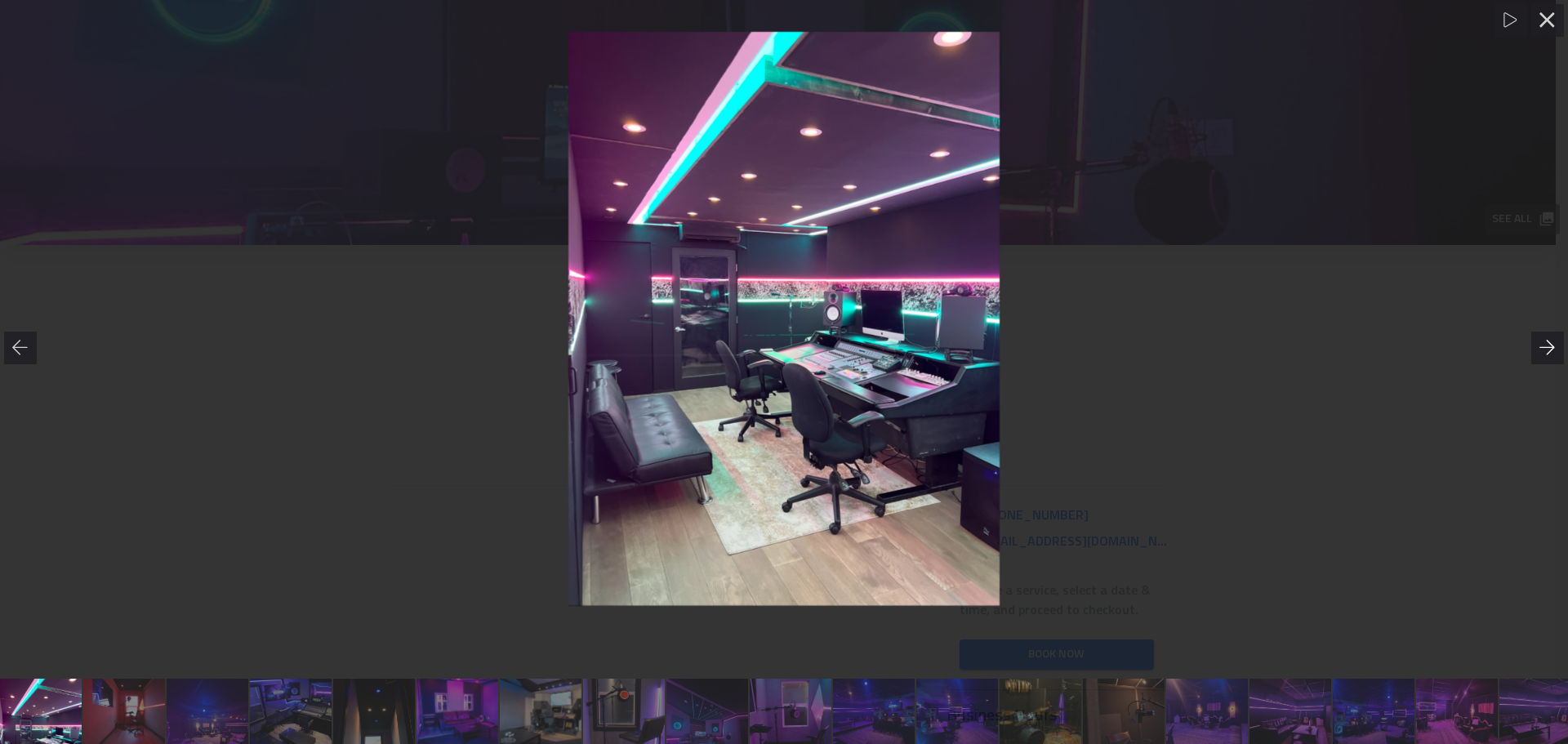
click at [1549, 343] on icon at bounding box center [1547, 348] width 16 height 15
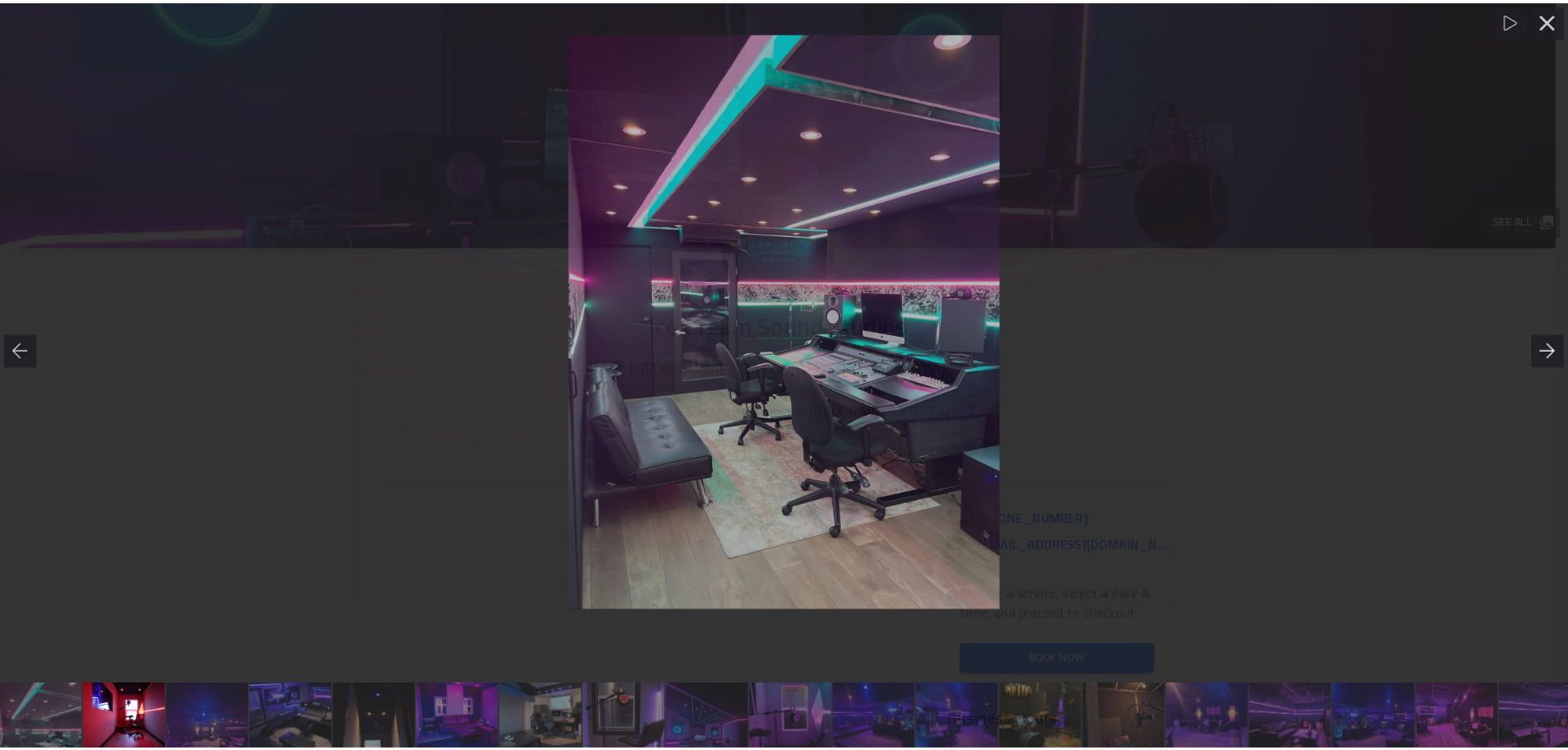
scroll to position [0, 266]
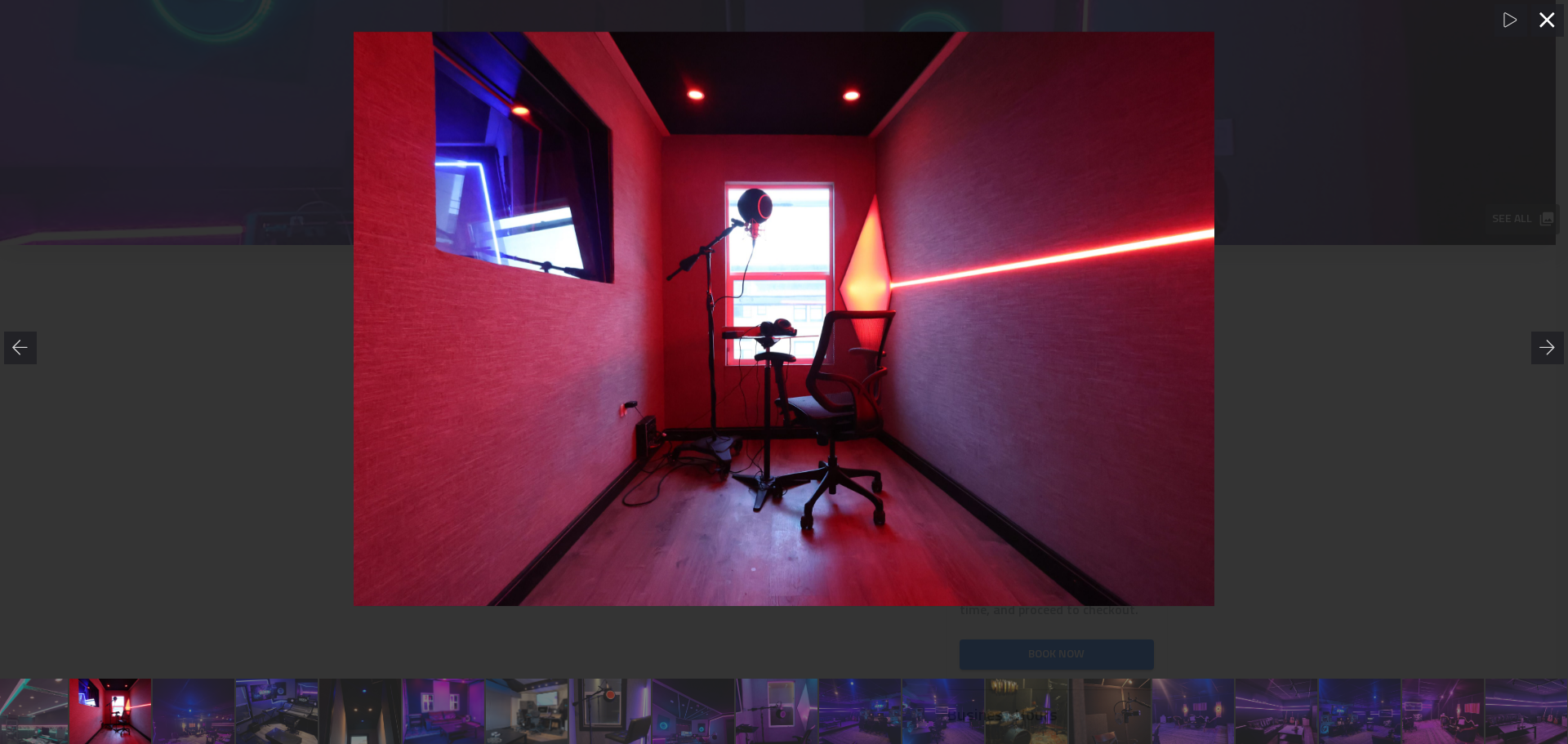
click at [1555, 23] on div at bounding box center [1547, 20] width 33 height 33
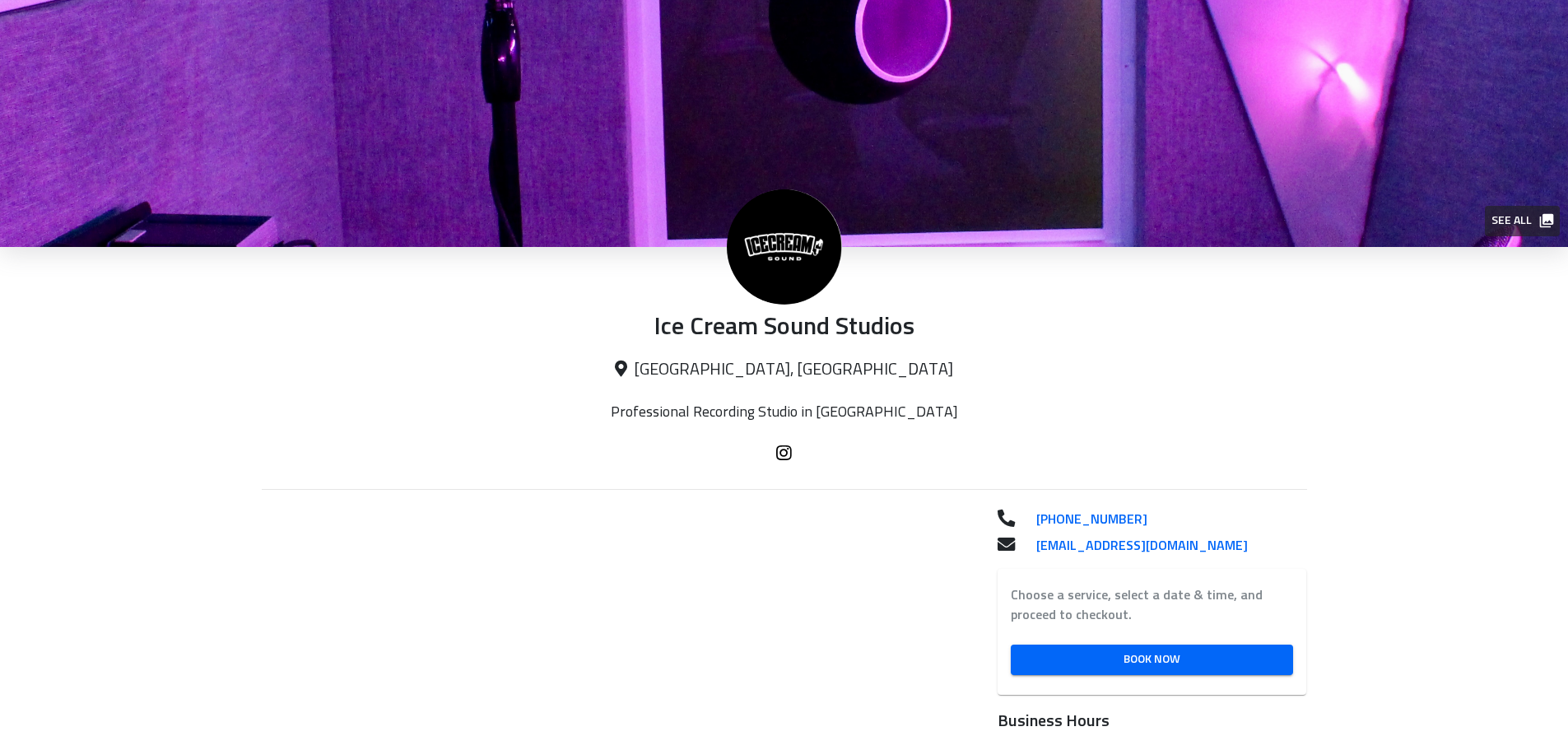
click at [628, 367] on icon at bounding box center [621, 369] width 13 height 17
click at [794, 375] on p "[GEOGRAPHIC_DATA], [GEOGRAPHIC_DATA]" at bounding box center [785, 370] width 1045 height 20
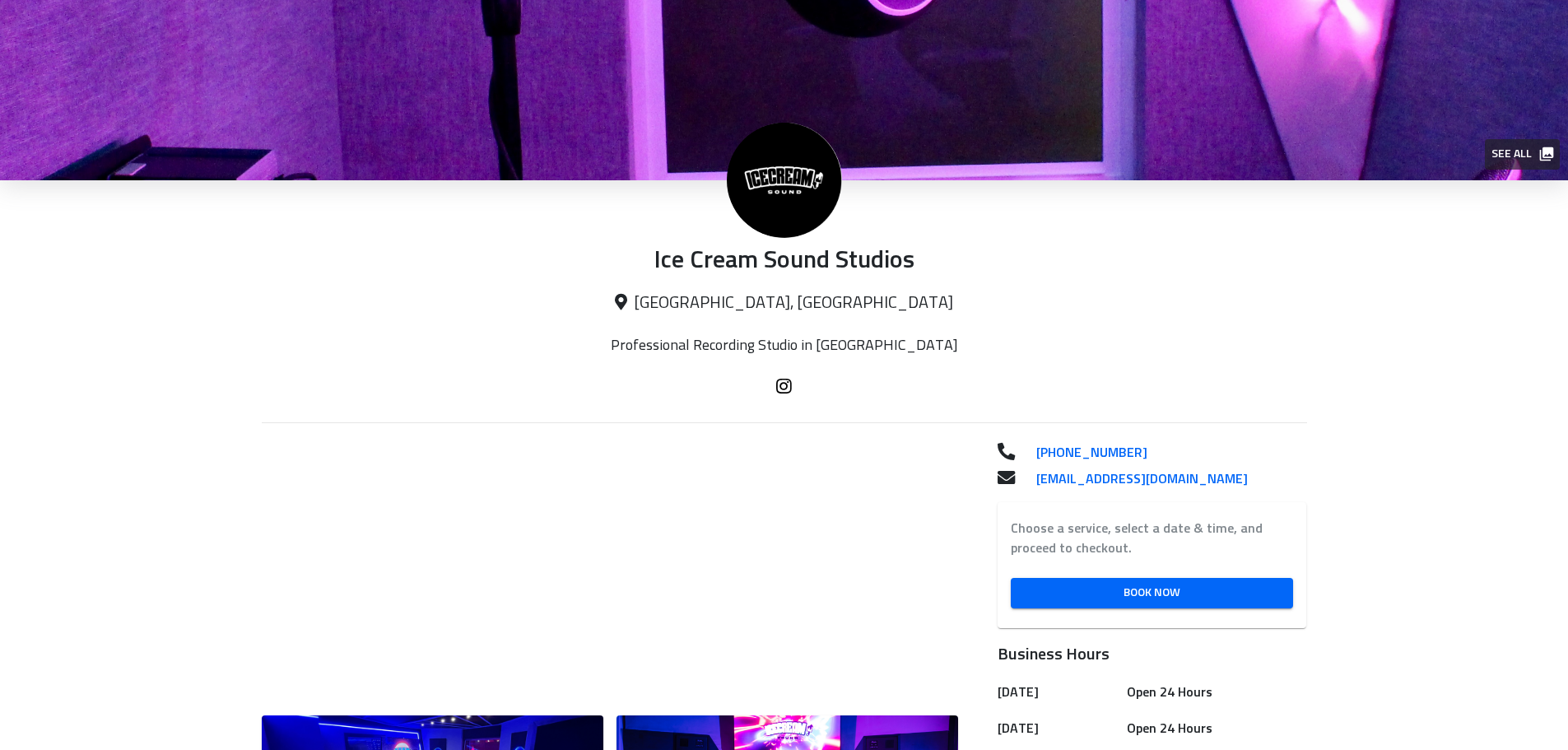
scroll to position [0, 0]
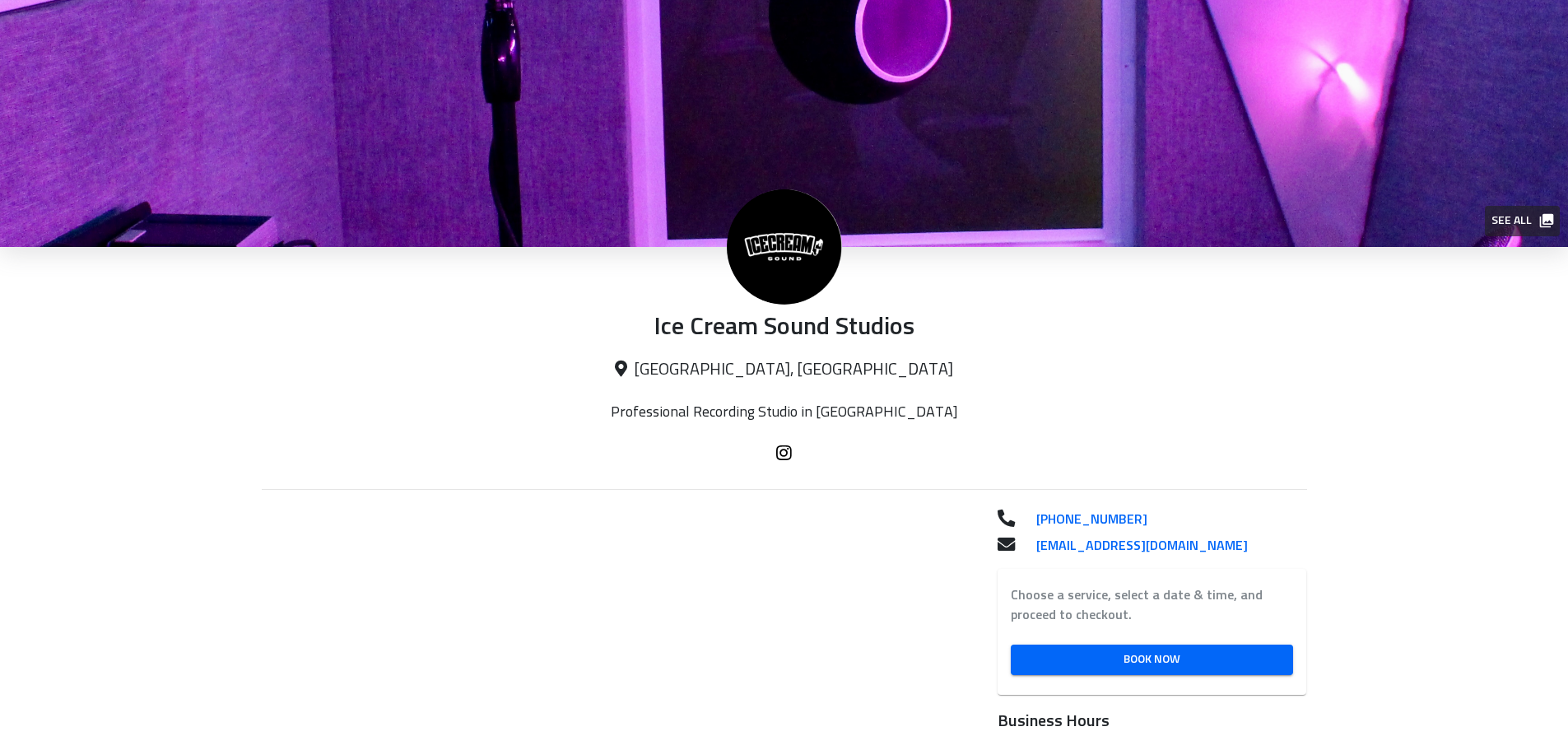
click at [782, 260] on img at bounding box center [784, 246] width 115 height 115
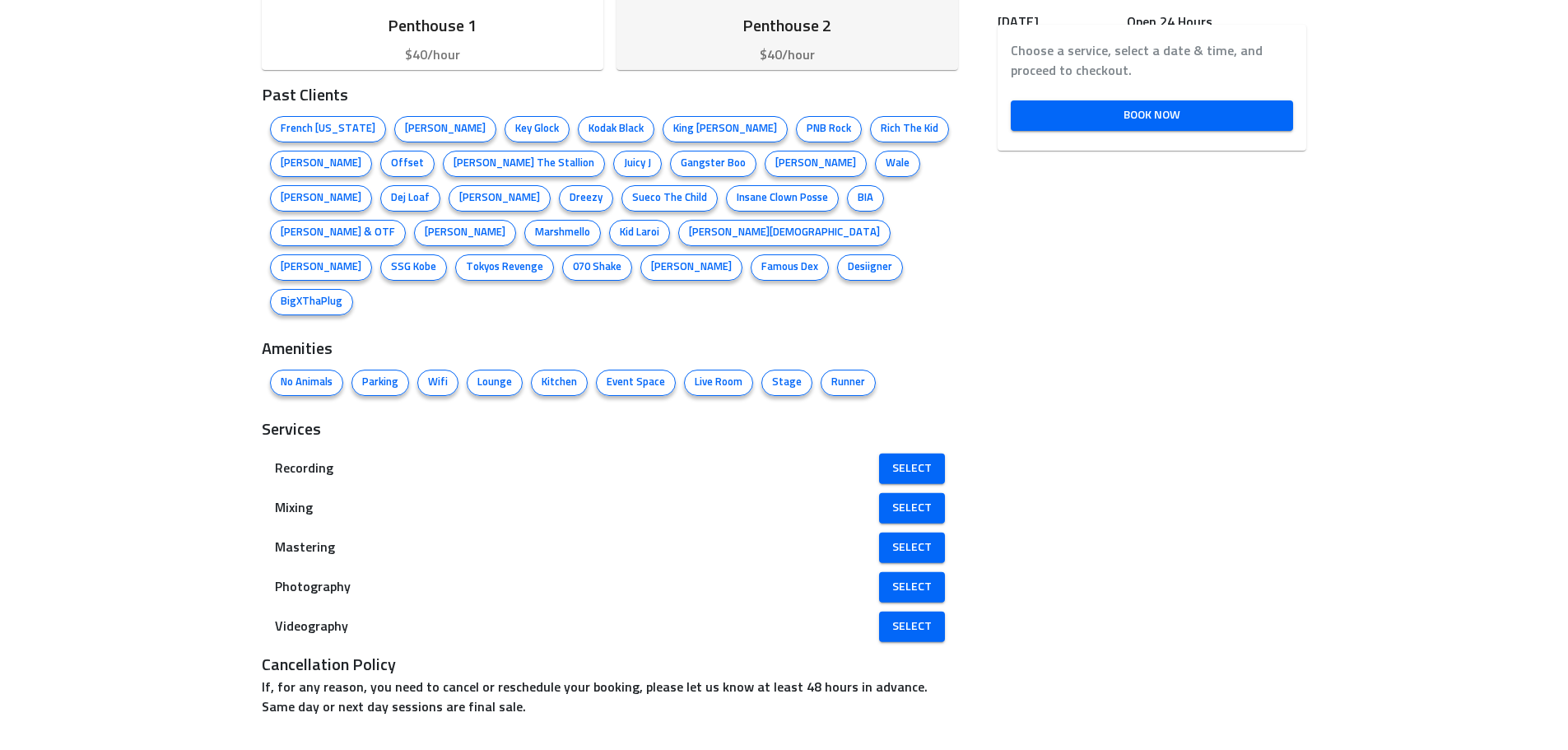
scroll to position [953, 0]
